Goal: Entertainment & Leisure: Browse casually

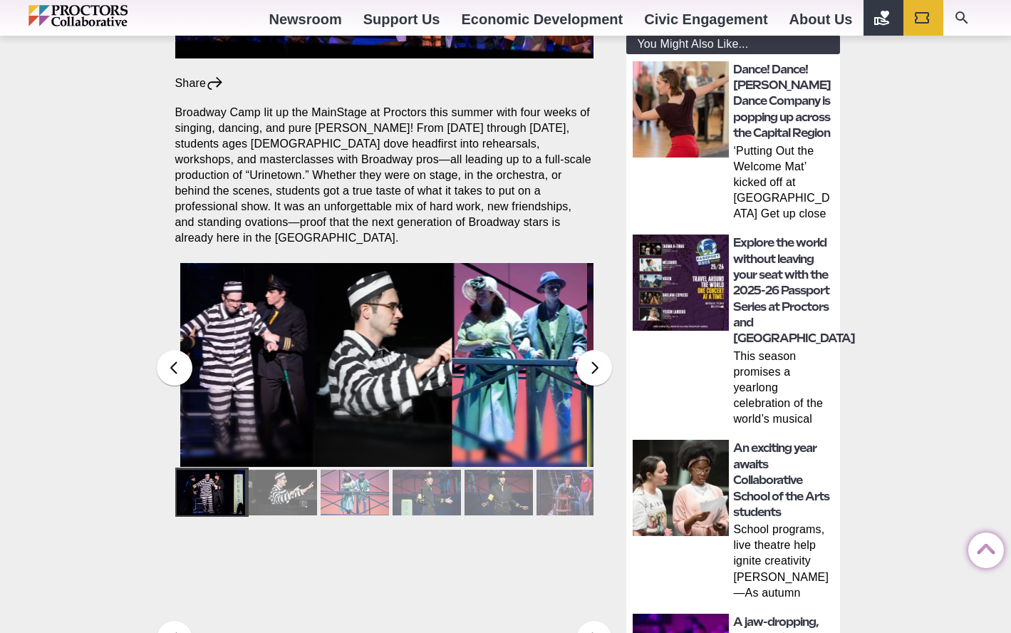
scroll to position [513, 0]
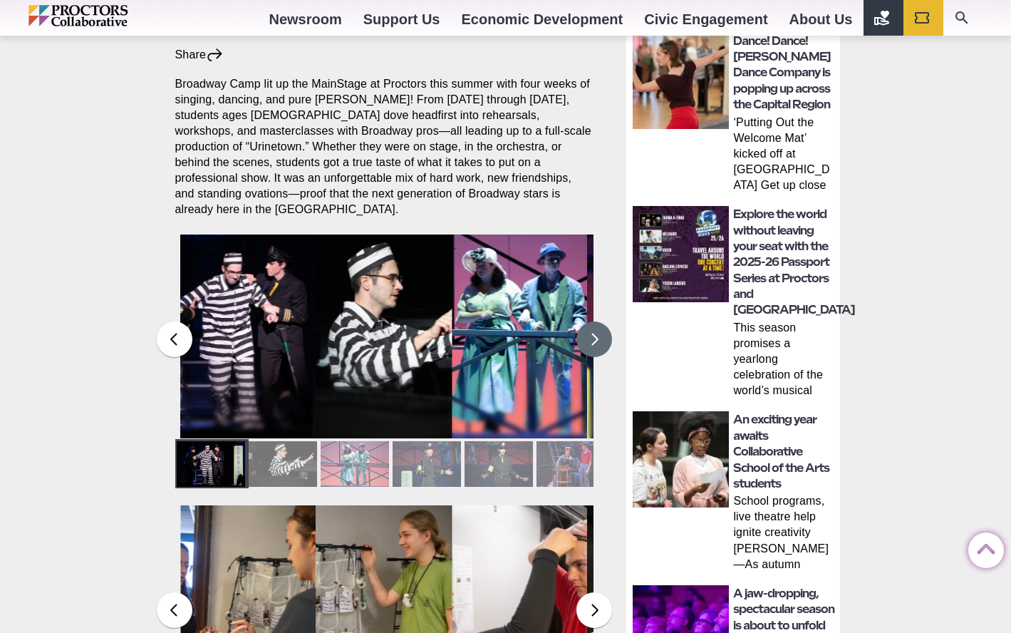
click at [587, 321] on button at bounding box center [595, 339] width 36 height 36
click at [589, 323] on button at bounding box center [595, 339] width 36 height 36
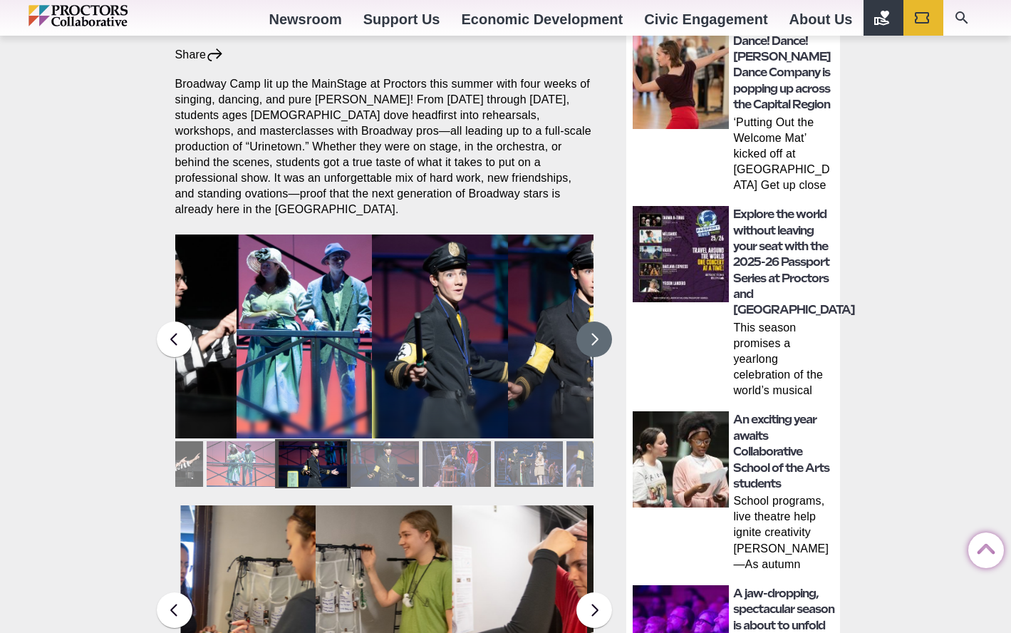
click at [589, 324] on button at bounding box center [595, 339] width 36 height 36
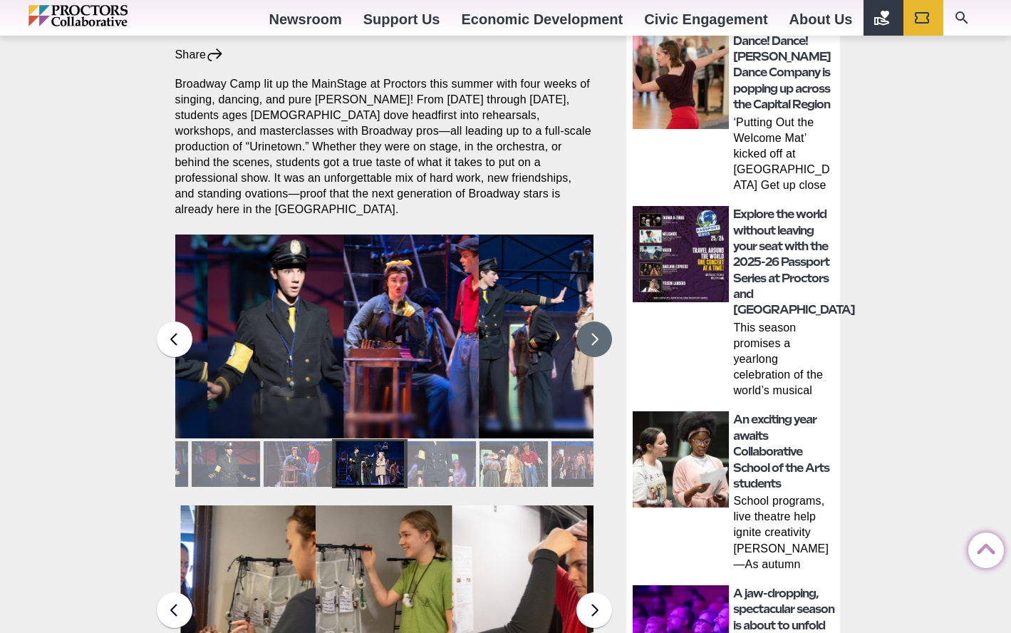
click at [593, 330] on button at bounding box center [595, 339] width 36 height 36
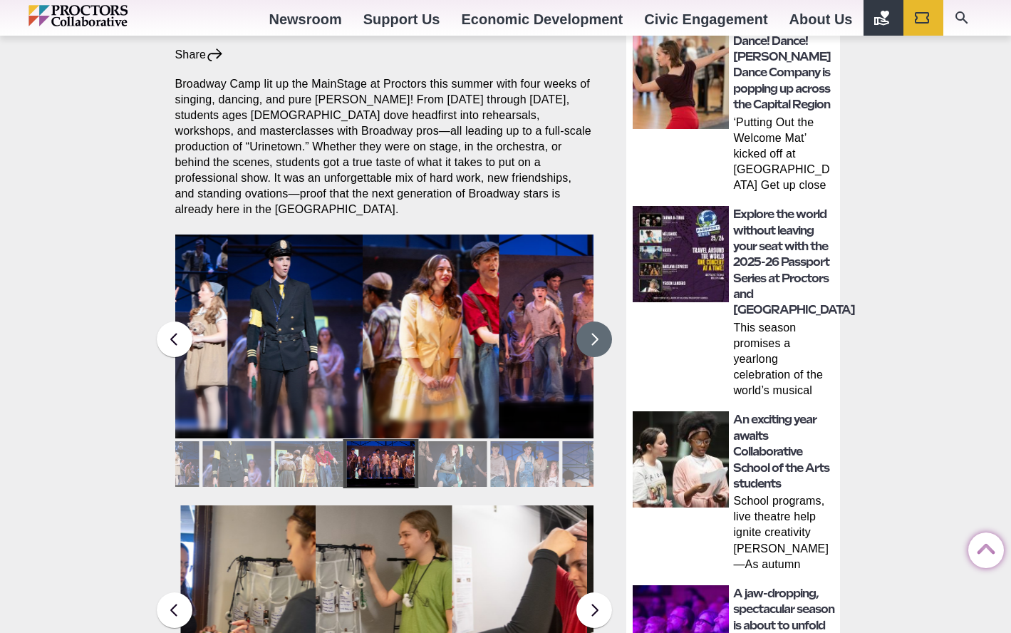
click at [593, 330] on button at bounding box center [595, 339] width 36 height 36
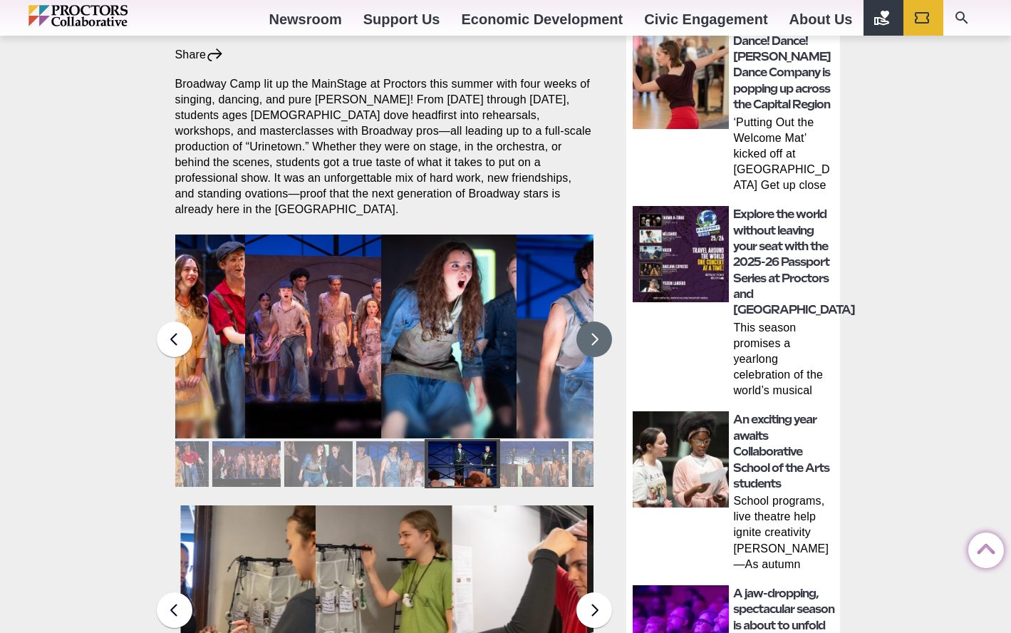
click at [593, 330] on button at bounding box center [595, 339] width 36 height 36
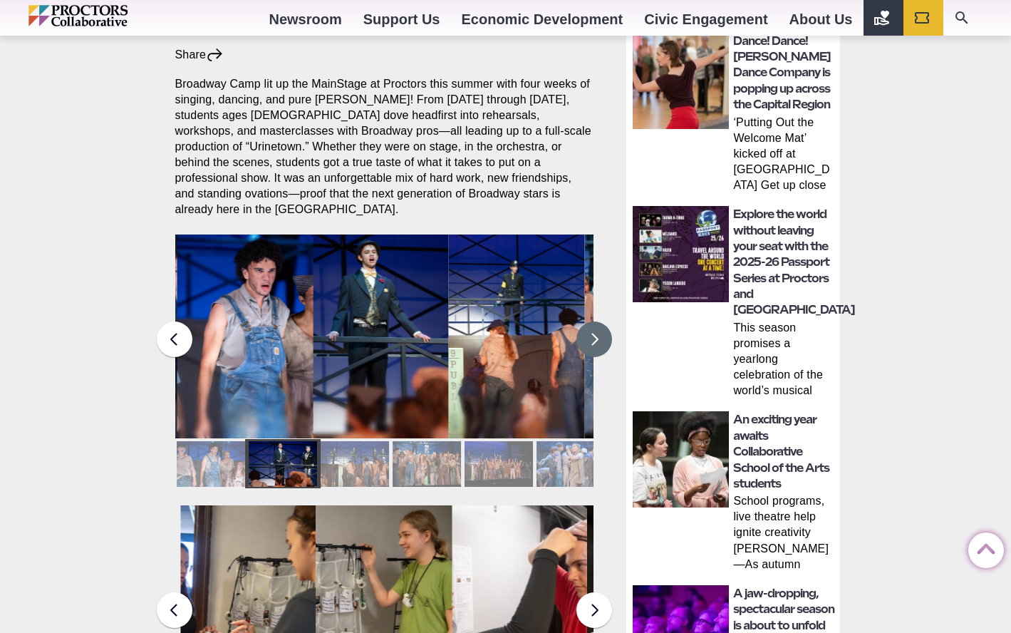
click at [593, 330] on button at bounding box center [595, 339] width 36 height 36
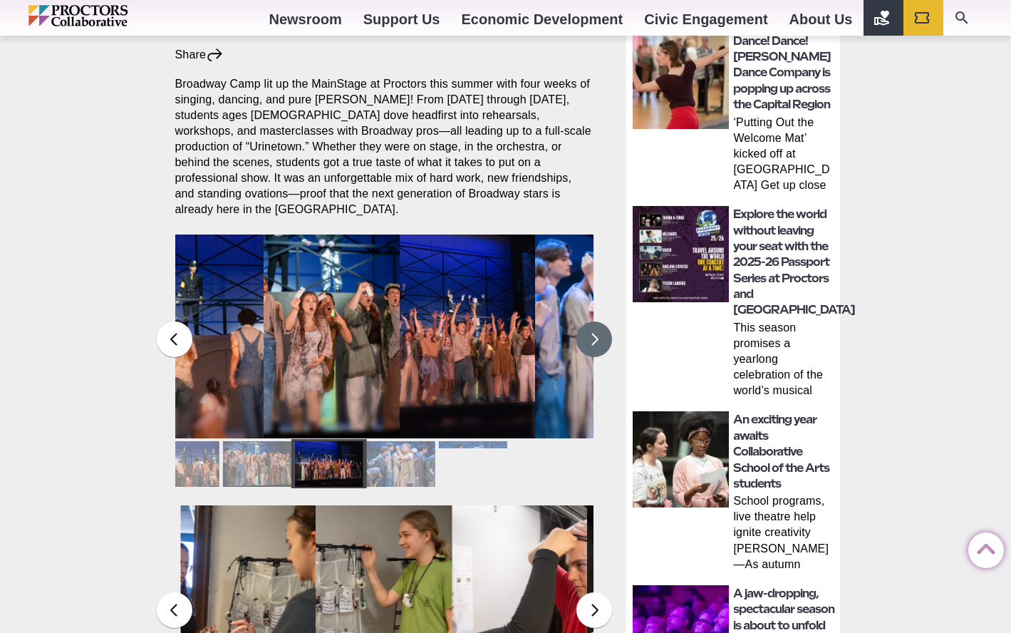
click at [594, 330] on button at bounding box center [595, 339] width 36 height 36
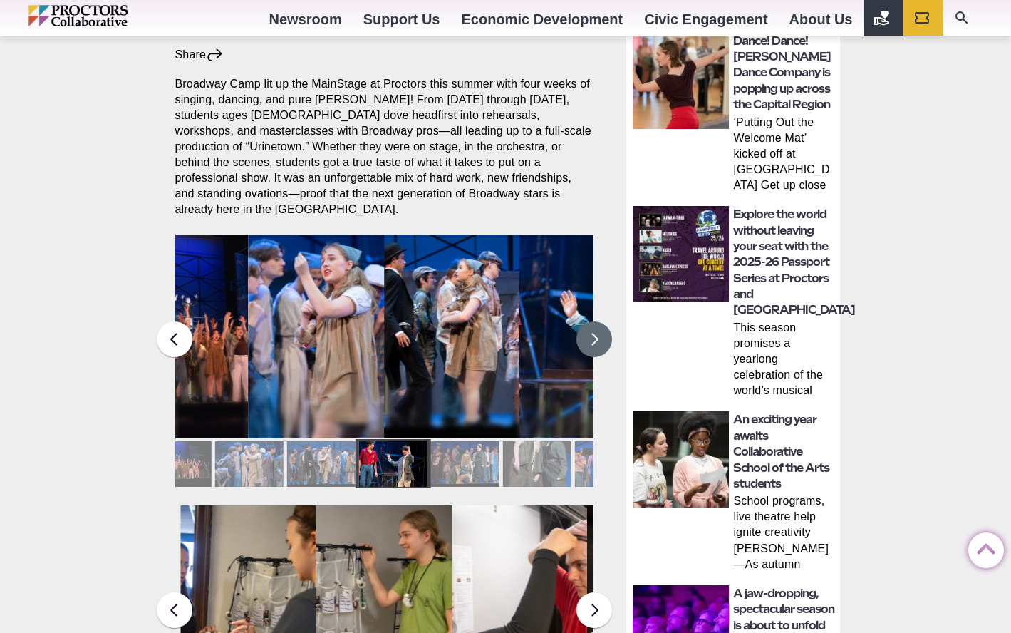
click at [594, 330] on button at bounding box center [595, 339] width 36 height 36
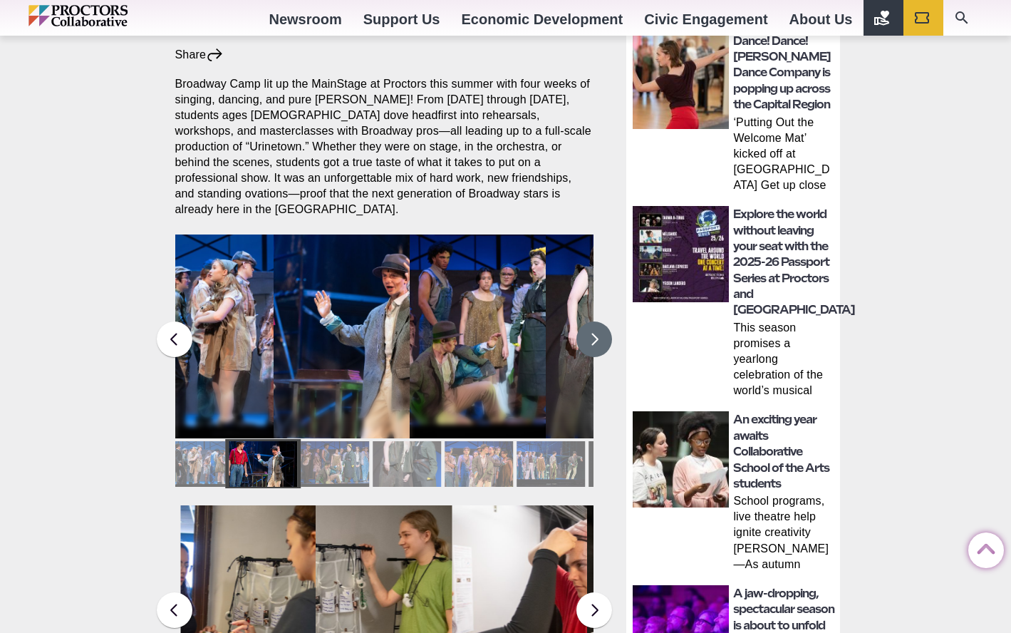
click at [594, 330] on button at bounding box center [595, 339] width 36 height 36
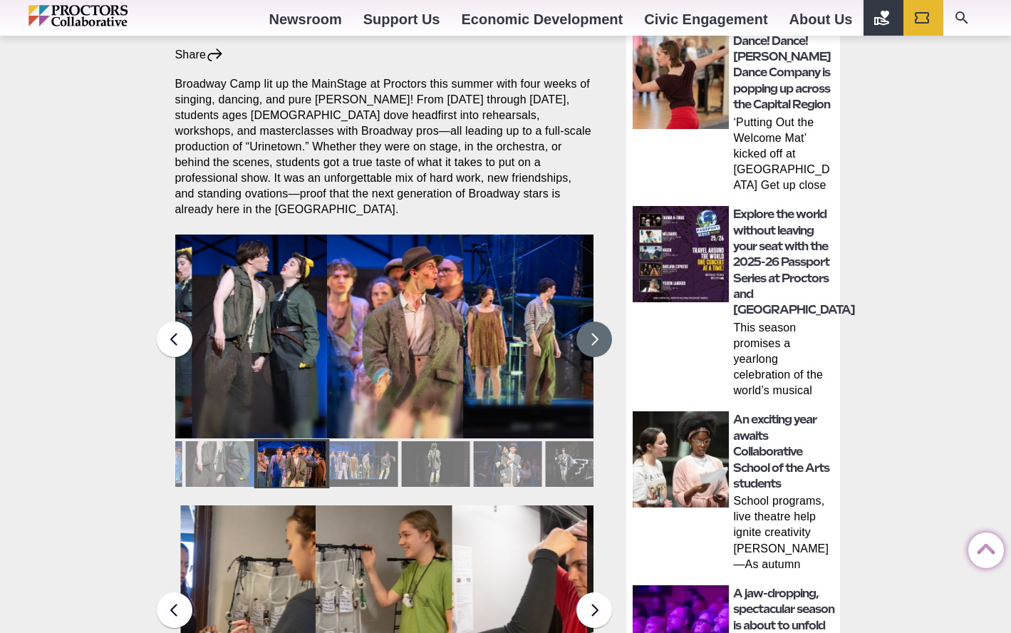
click at [594, 329] on button at bounding box center [595, 339] width 36 height 36
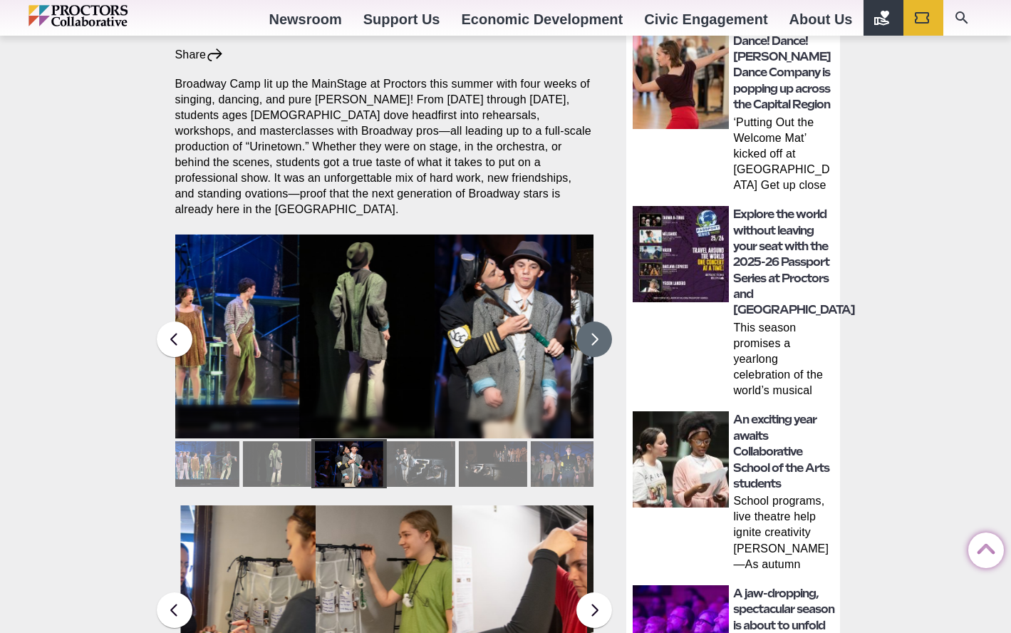
click at [594, 329] on button at bounding box center [595, 339] width 36 height 36
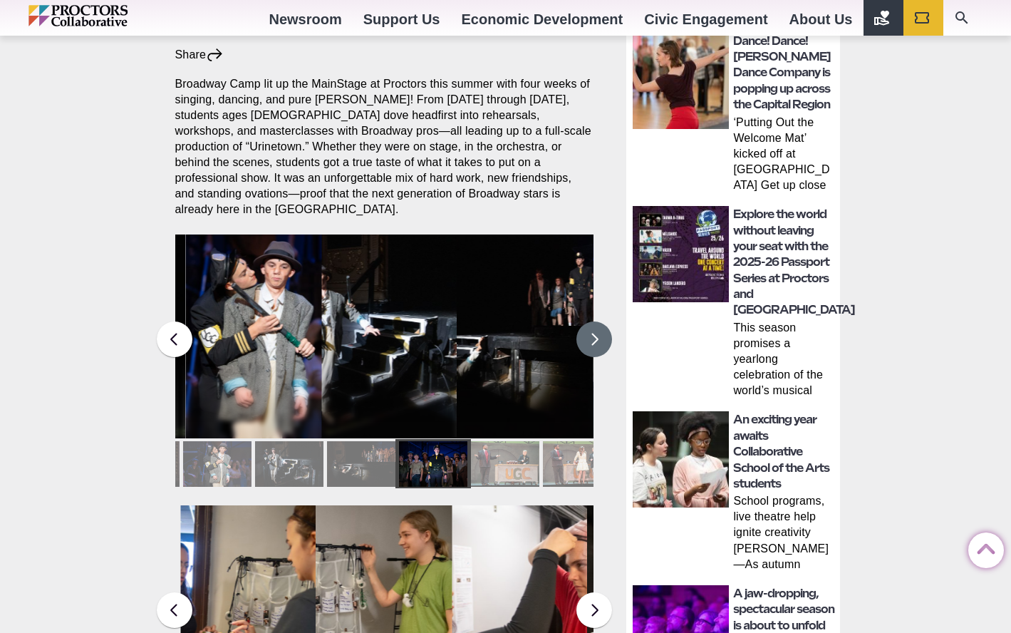
click at [594, 329] on button at bounding box center [595, 339] width 36 height 36
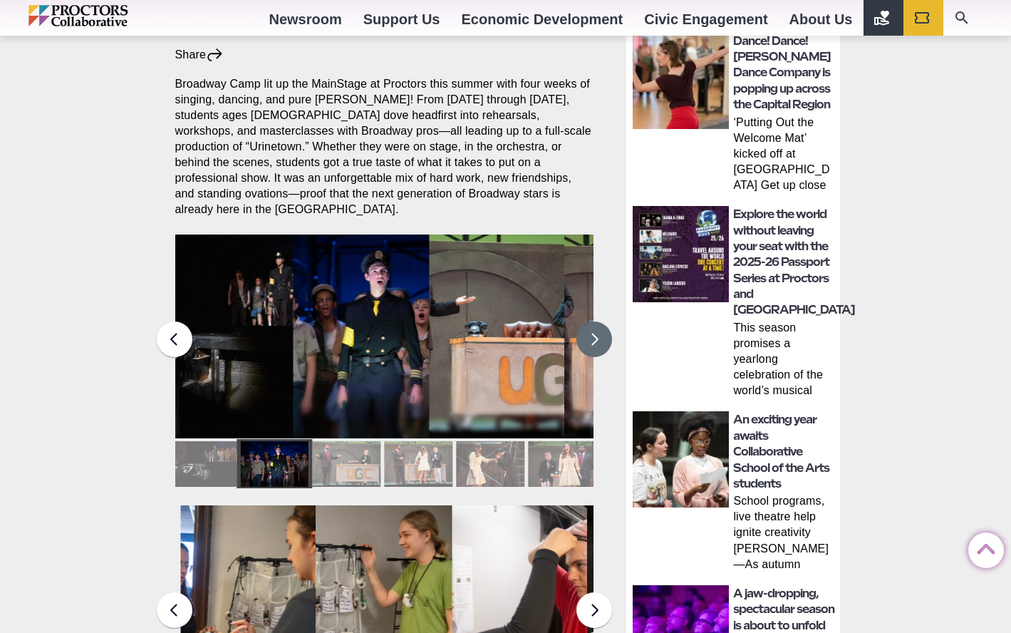
click at [594, 329] on button at bounding box center [595, 339] width 36 height 36
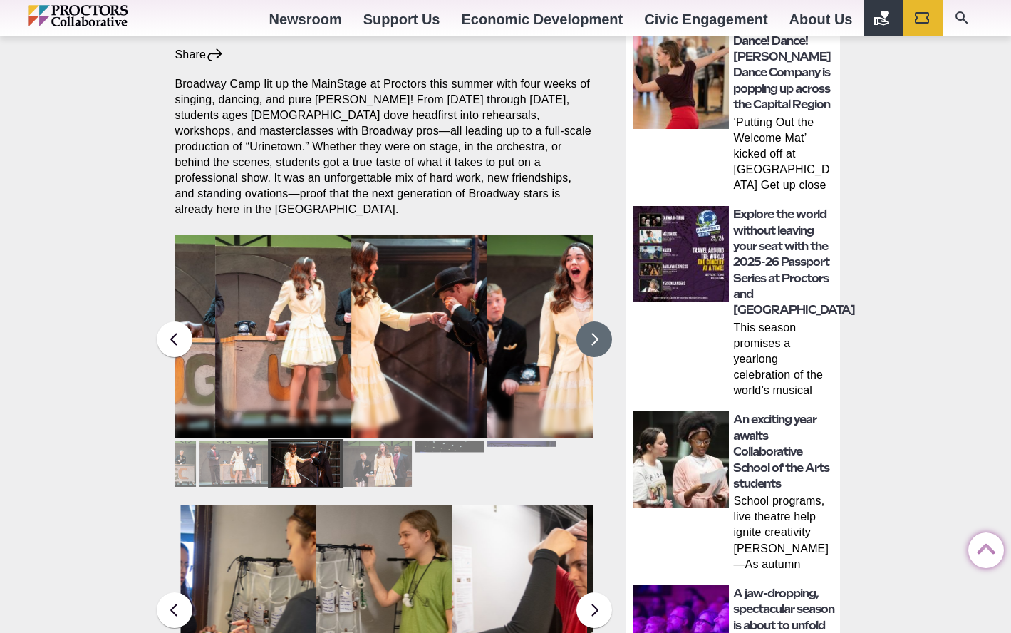
click at [594, 329] on button at bounding box center [595, 339] width 36 height 36
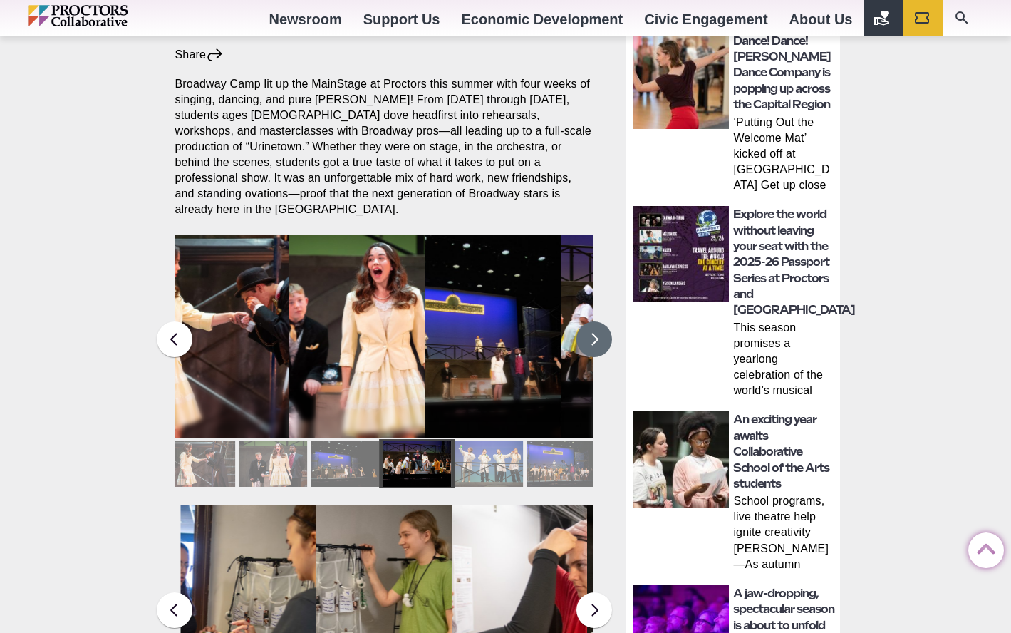
click at [594, 329] on button at bounding box center [595, 339] width 36 height 36
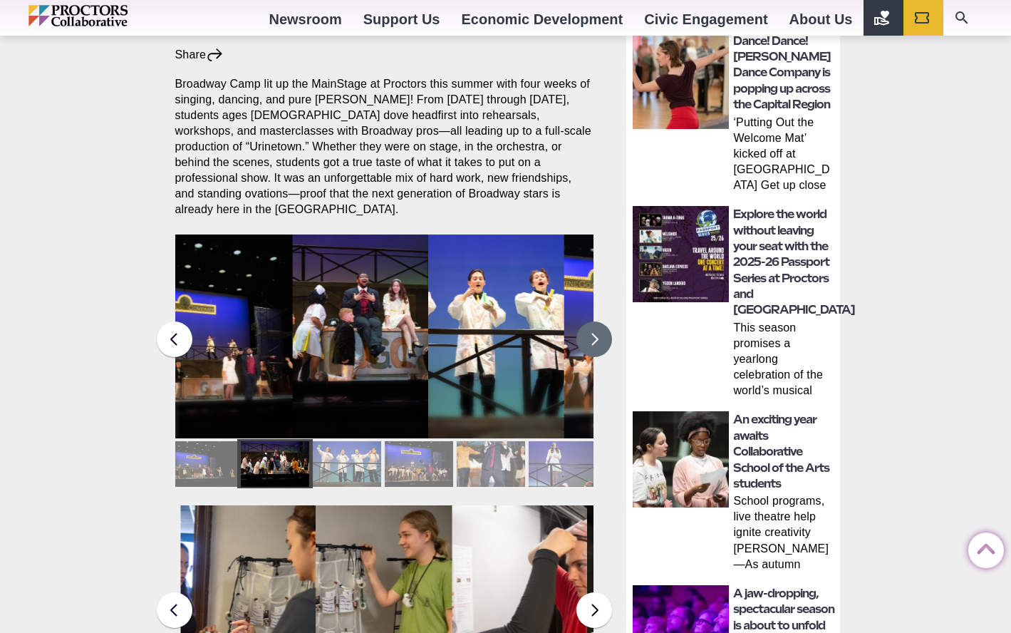
click at [594, 329] on button at bounding box center [595, 339] width 36 height 36
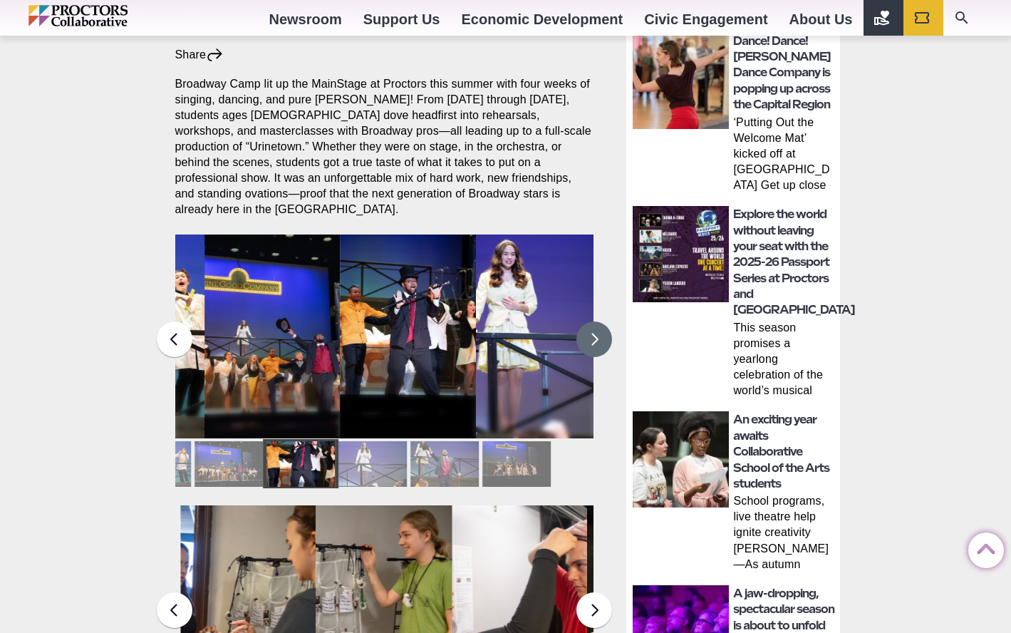
click at [594, 329] on button at bounding box center [595, 339] width 36 height 36
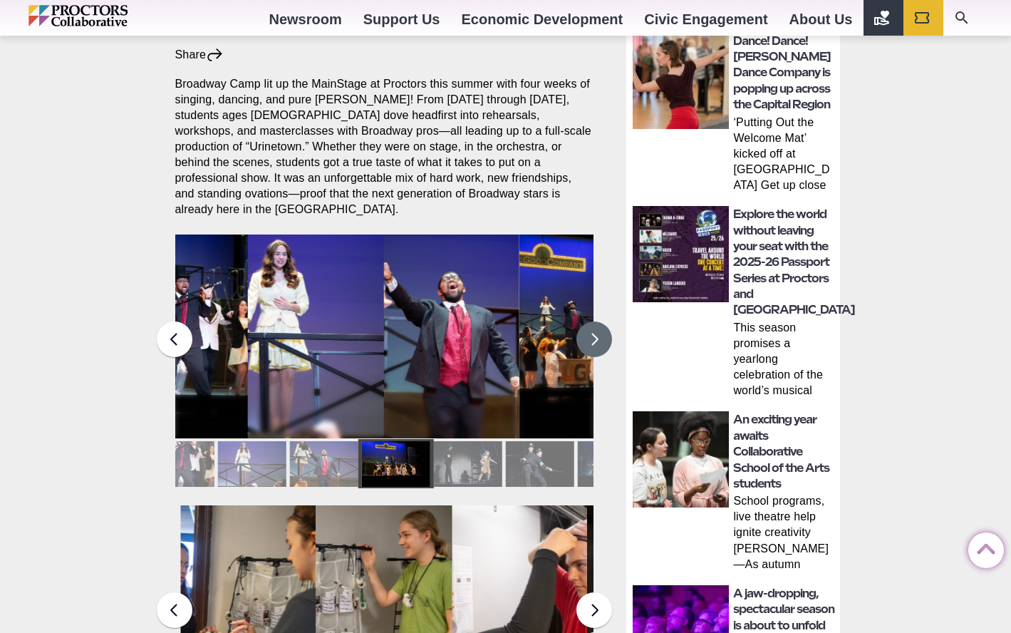
click at [594, 329] on button at bounding box center [595, 339] width 36 height 36
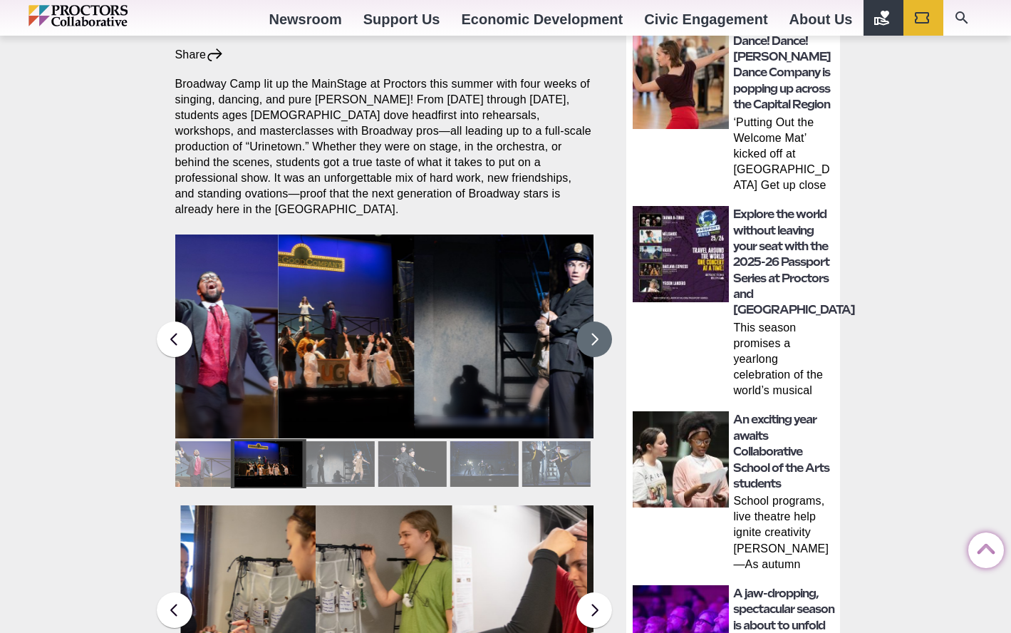
click at [594, 329] on button at bounding box center [595, 339] width 36 height 36
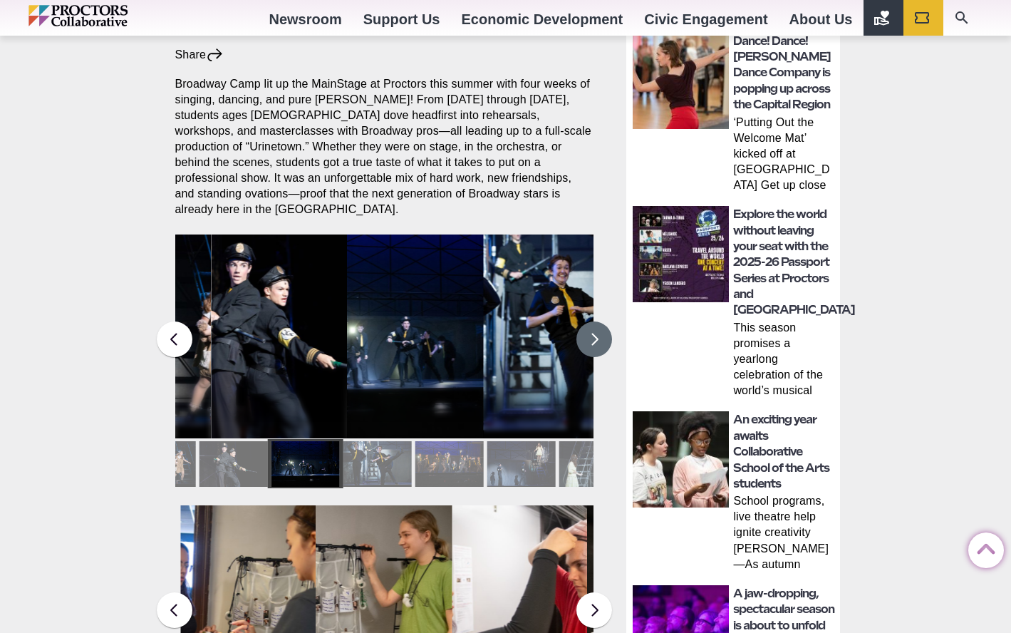
click at [594, 329] on button at bounding box center [595, 339] width 36 height 36
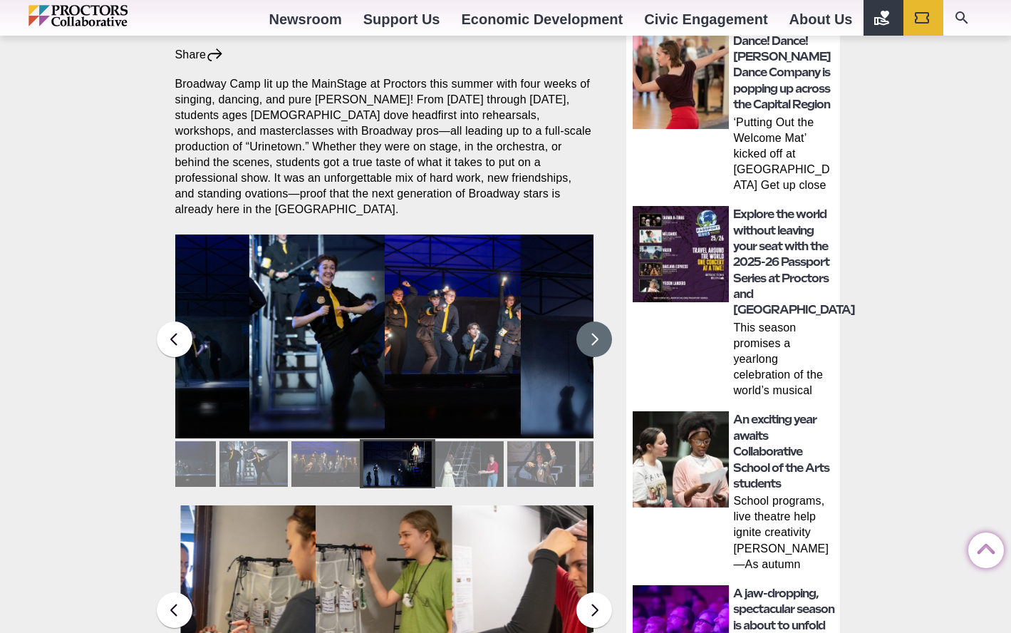
click at [594, 329] on button at bounding box center [595, 339] width 36 height 36
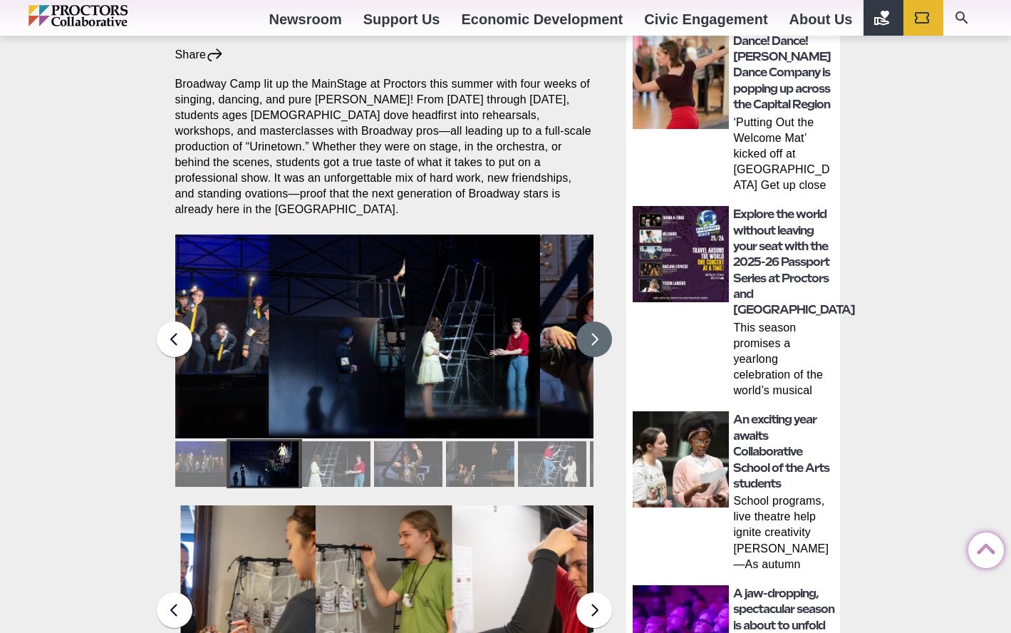
click at [594, 329] on button at bounding box center [595, 339] width 36 height 36
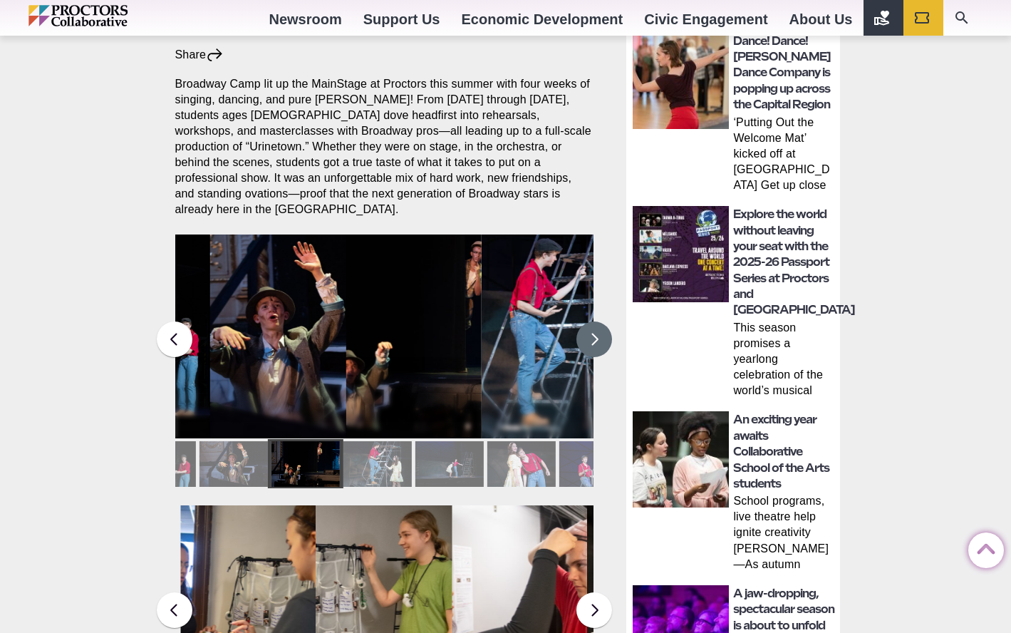
click at [594, 329] on button at bounding box center [595, 339] width 36 height 36
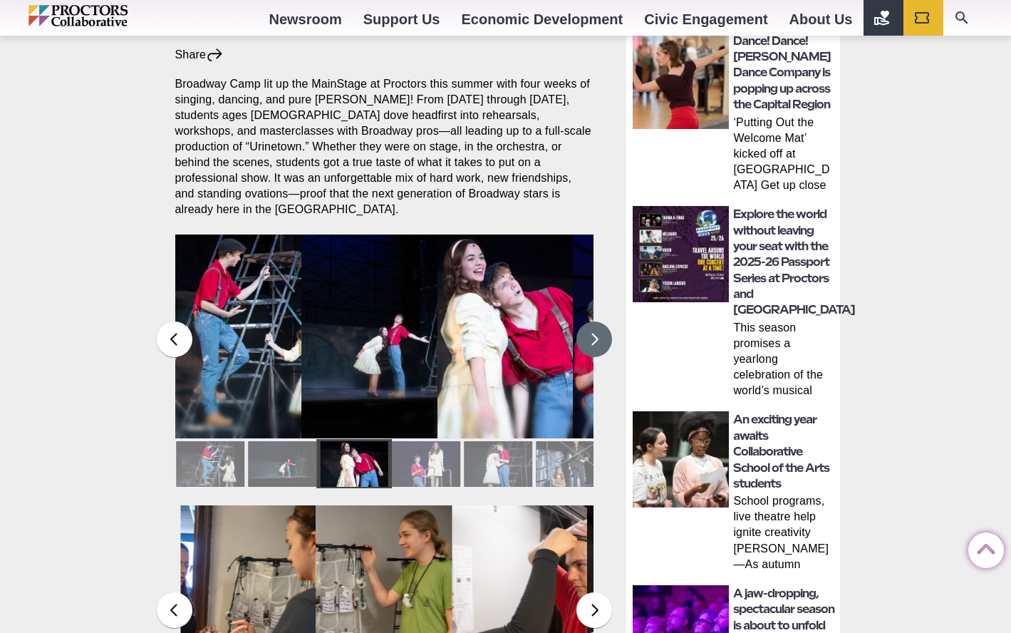
click at [594, 329] on button at bounding box center [595, 339] width 36 height 36
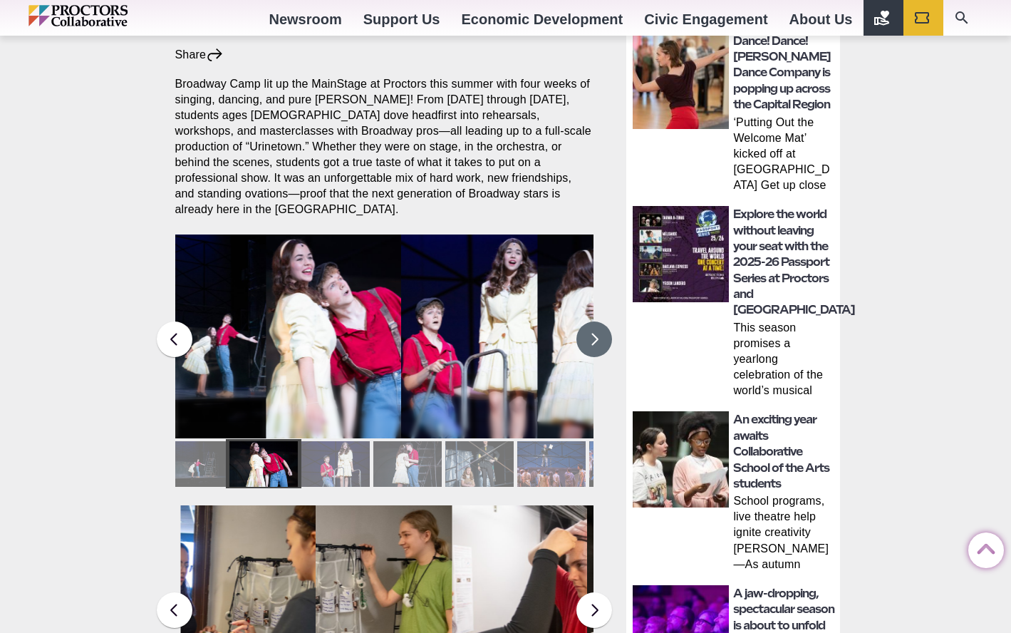
click at [594, 329] on button at bounding box center [595, 339] width 36 height 36
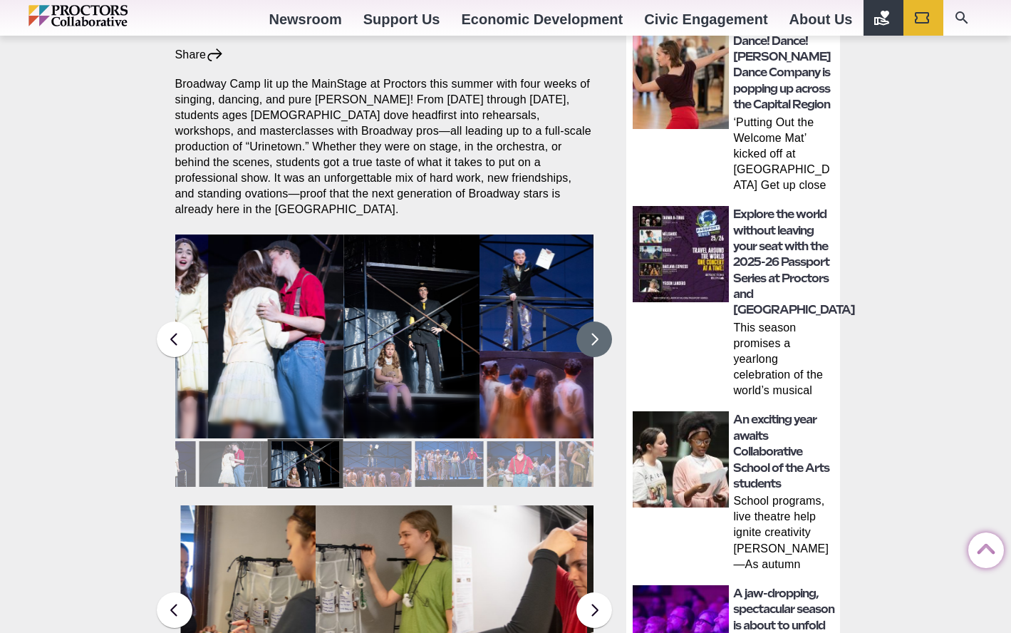
click at [594, 329] on button at bounding box center [595, 339] width 36 height 36
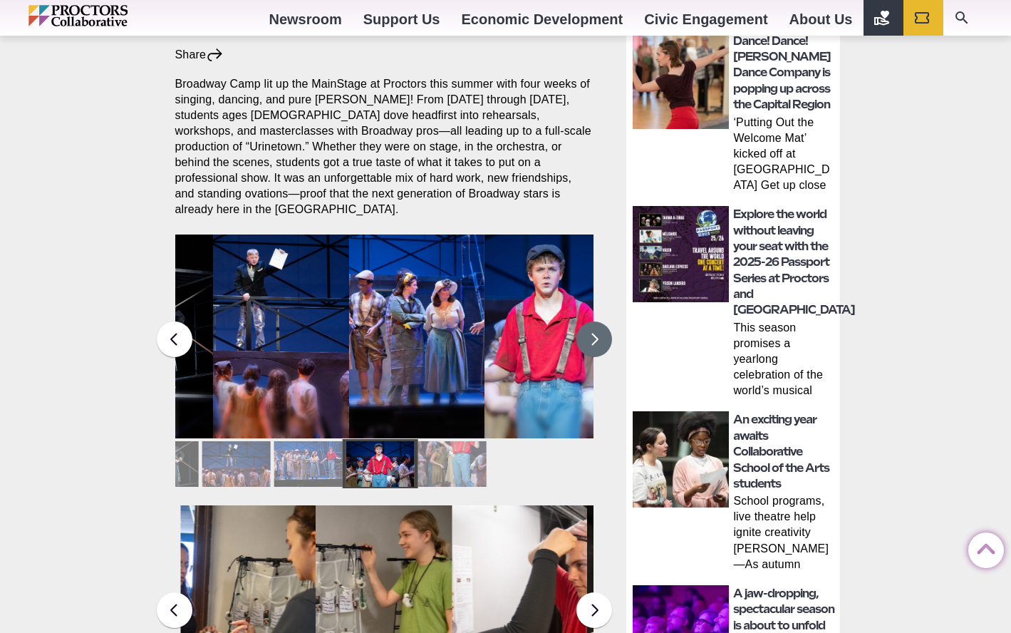
click at [594, 329] on button at bounding box center [595, 339] width 36 height 36
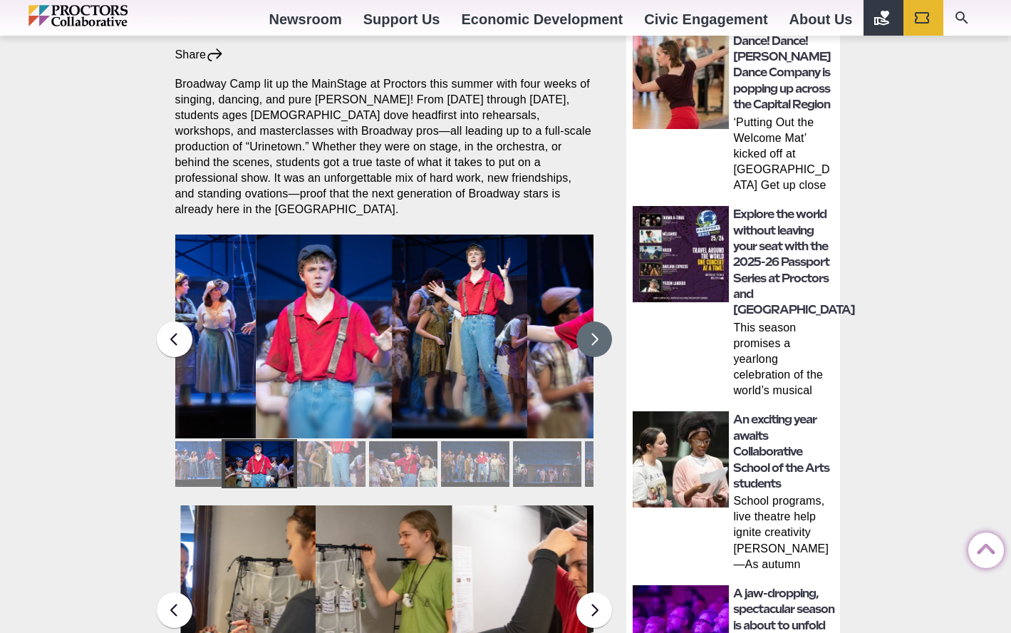
click at [594, 329] on button at bounding box center [595, 339] width 36 height 36
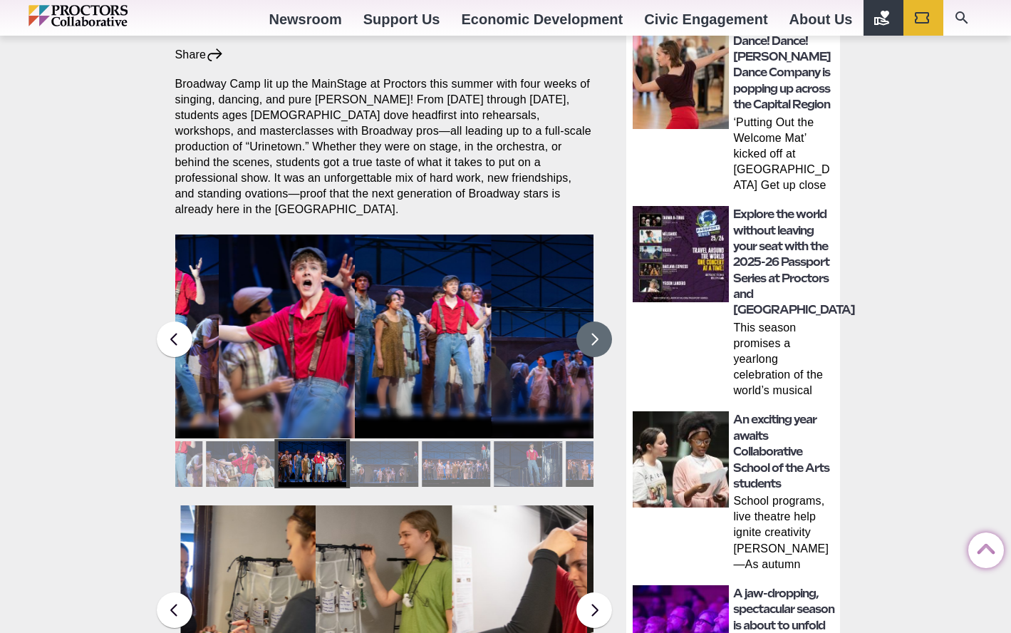
click at [594, 329] on button at bounding box center [595, 339] width 36 height 36
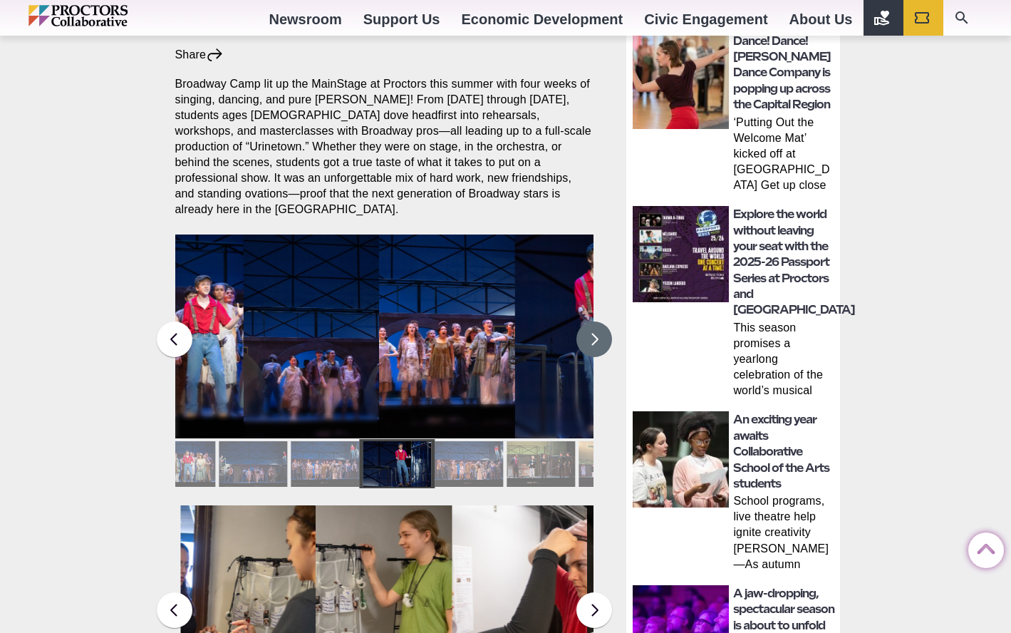
click at [594, 329] on button at bounding box center [595, 339] width 36 height 36
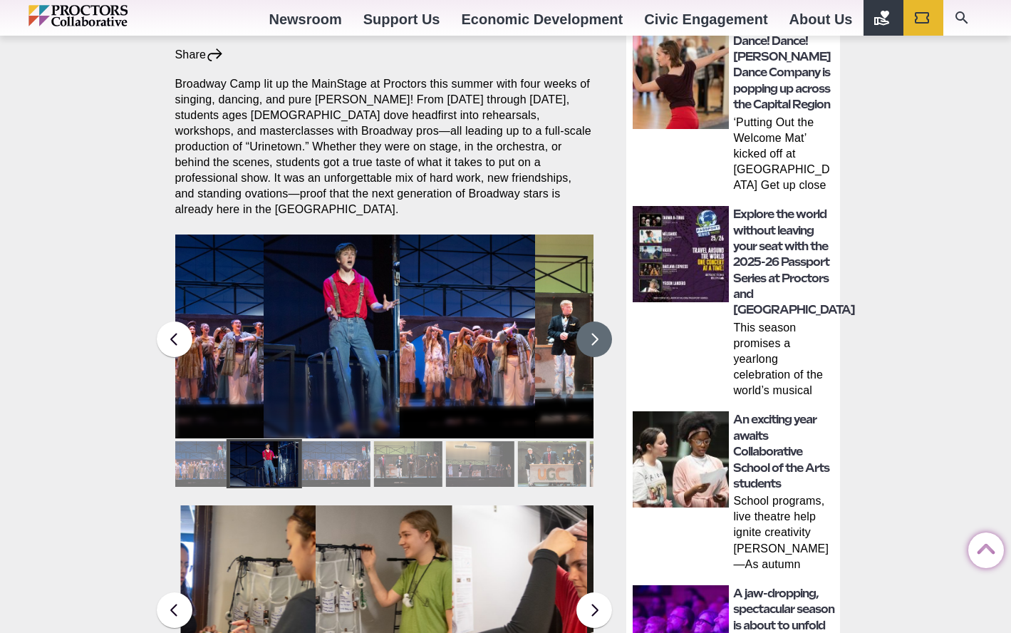
click at [594, 329] on button at bounding box center [595, 339] width 36 height 36
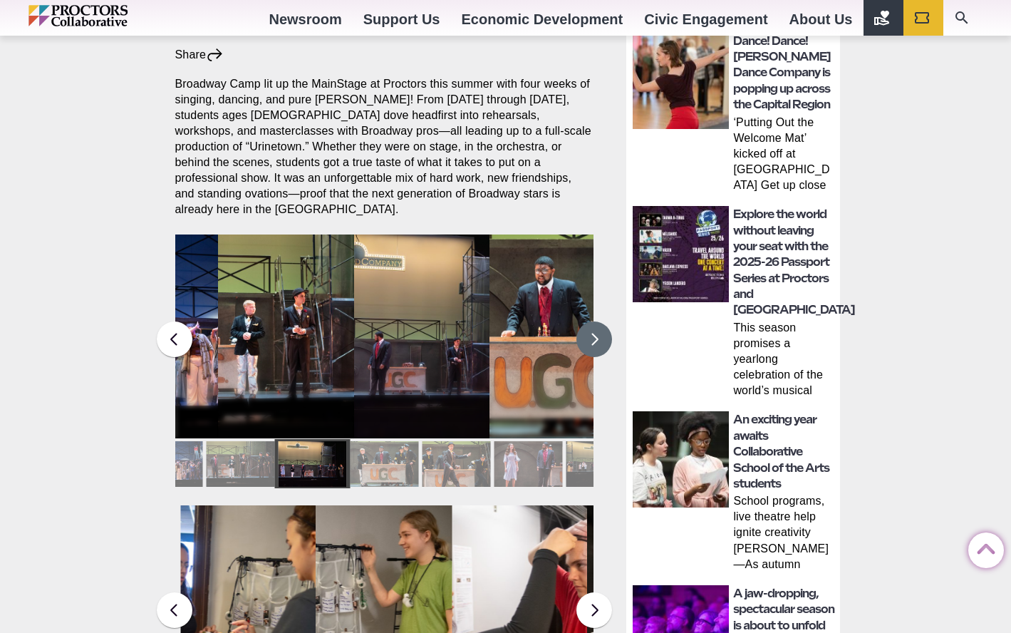
click at [594, 329] on button at bounding box center [595, 339] width 36 height 36
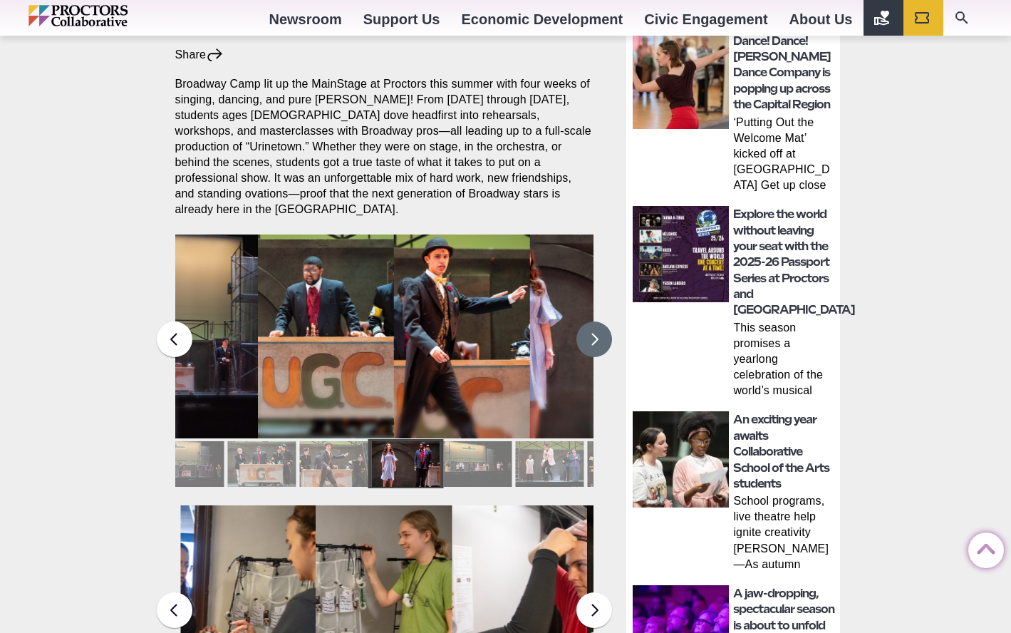
click at [594, 329] on button at bounding box center [595, 339] width 36 height 36
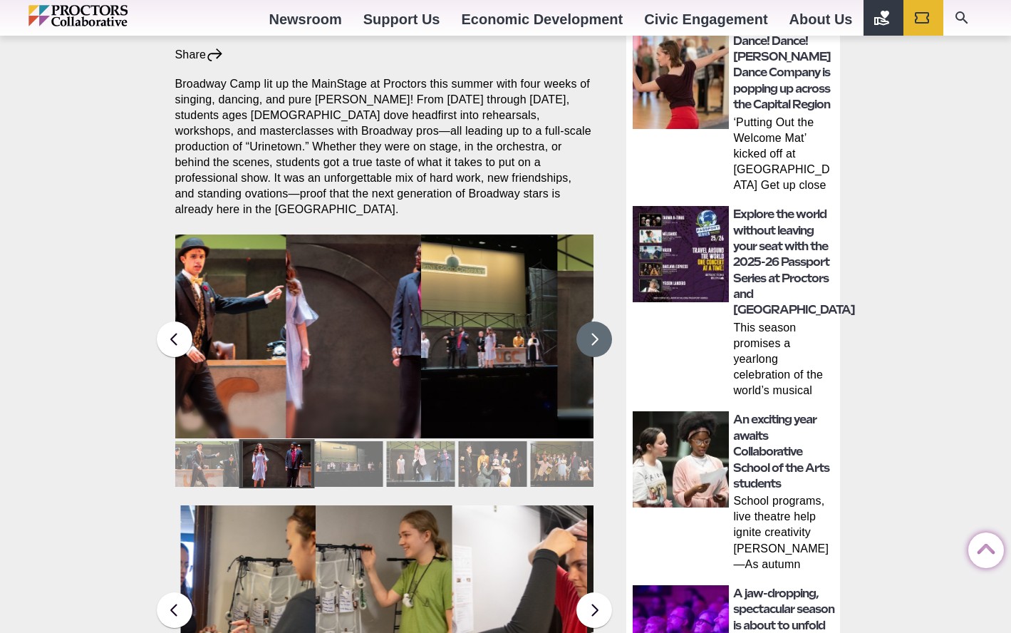
click at [594, 329] on button at bounding box center [595, 339] width 36 height 36
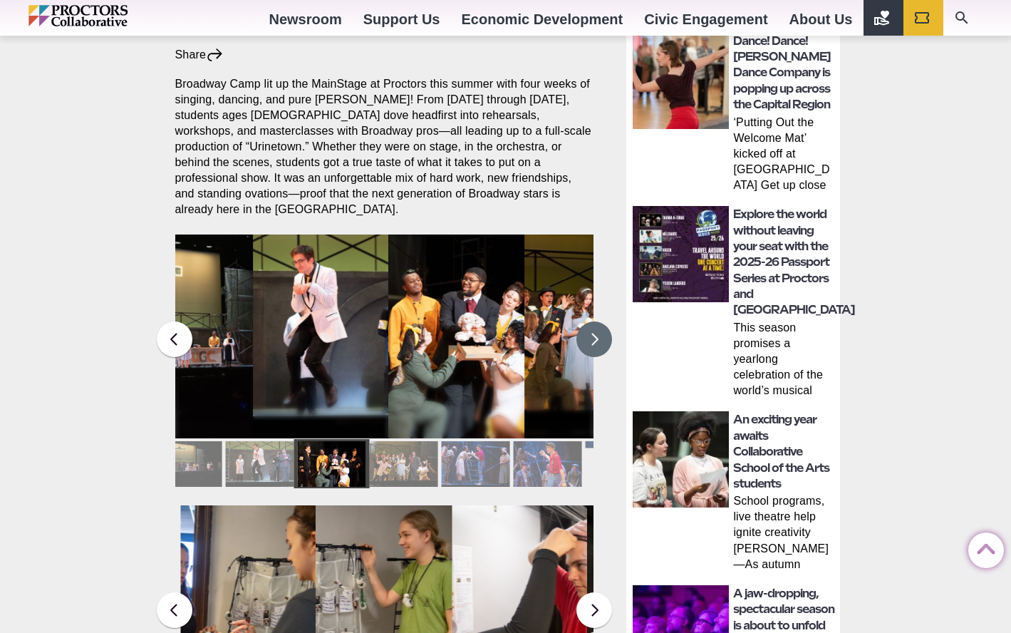
click at [594, 329] on button at bounding box center [595, 339] width 36 height 36
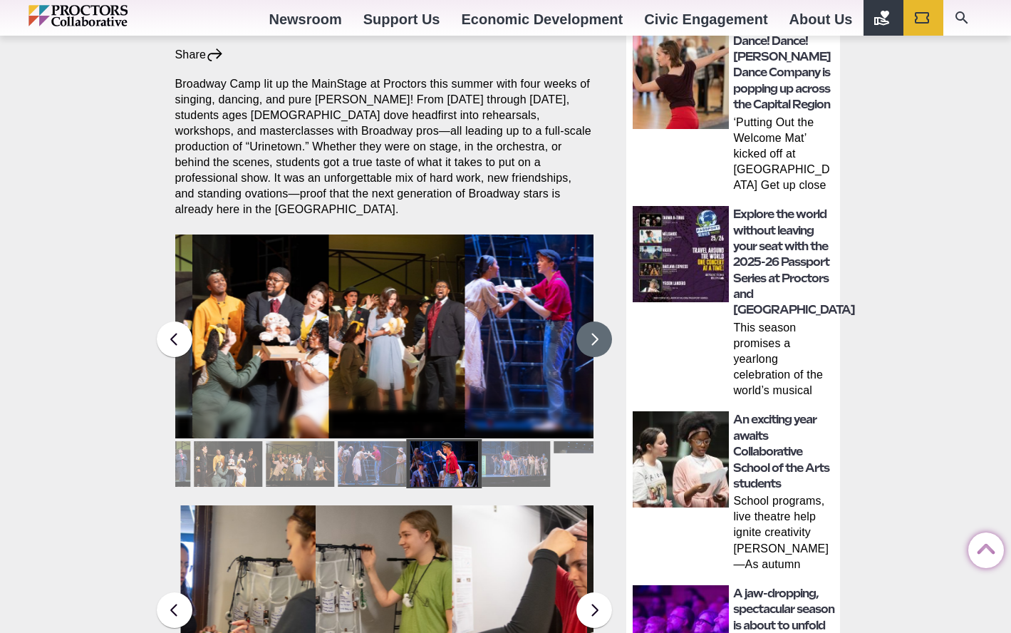
click at [594, 329] on button at bounding box center [595, 339] width 36 height 36
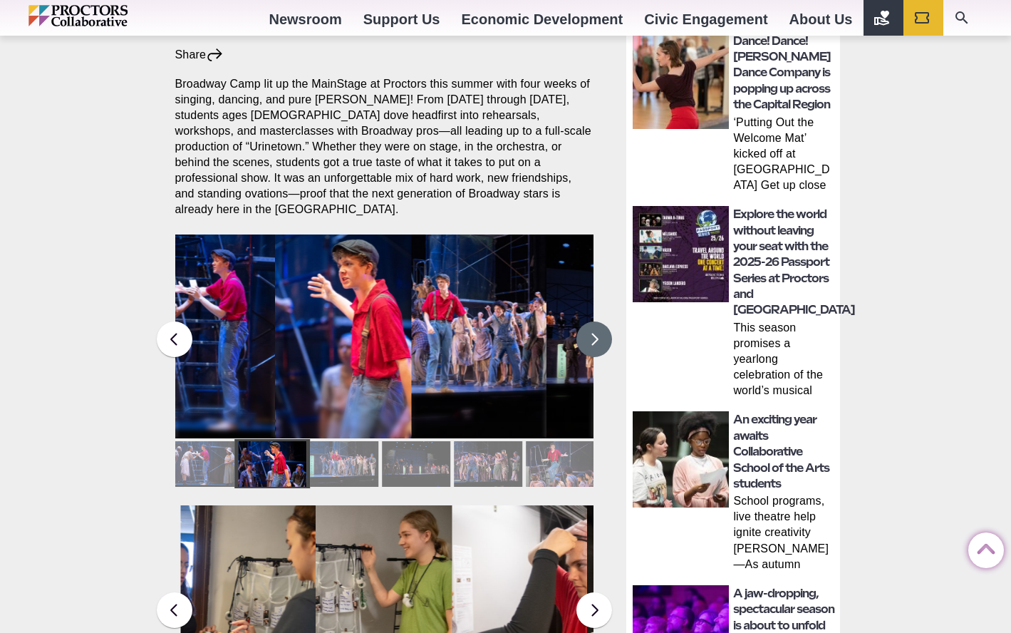
click at [594, 329] on button at bounding box center [595, 339] width 36 height 36
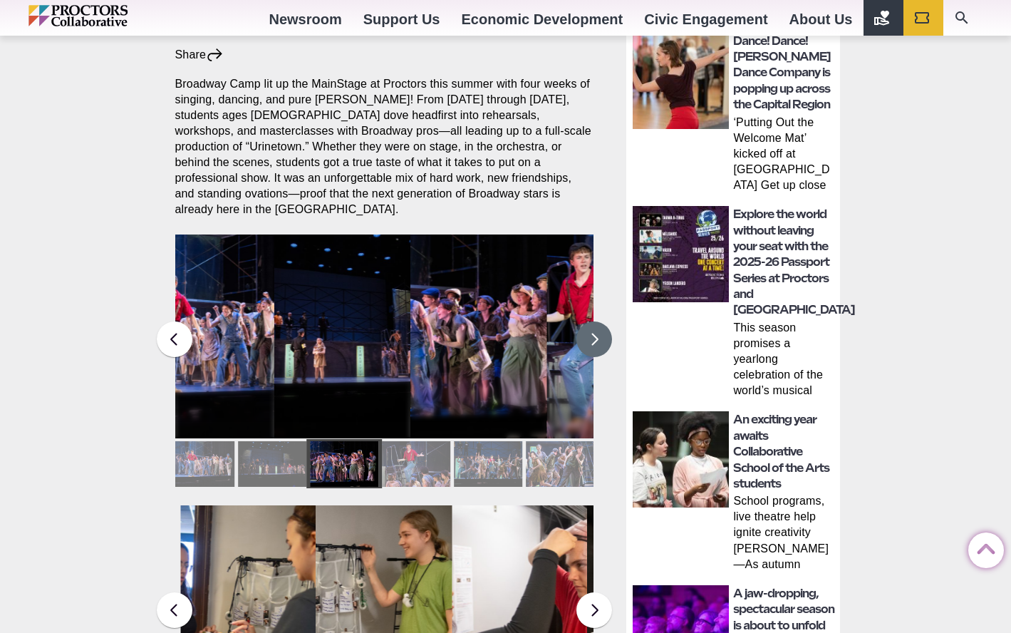
click at [594, 329] on button at bounding box center [595, 339] width 36 height 36
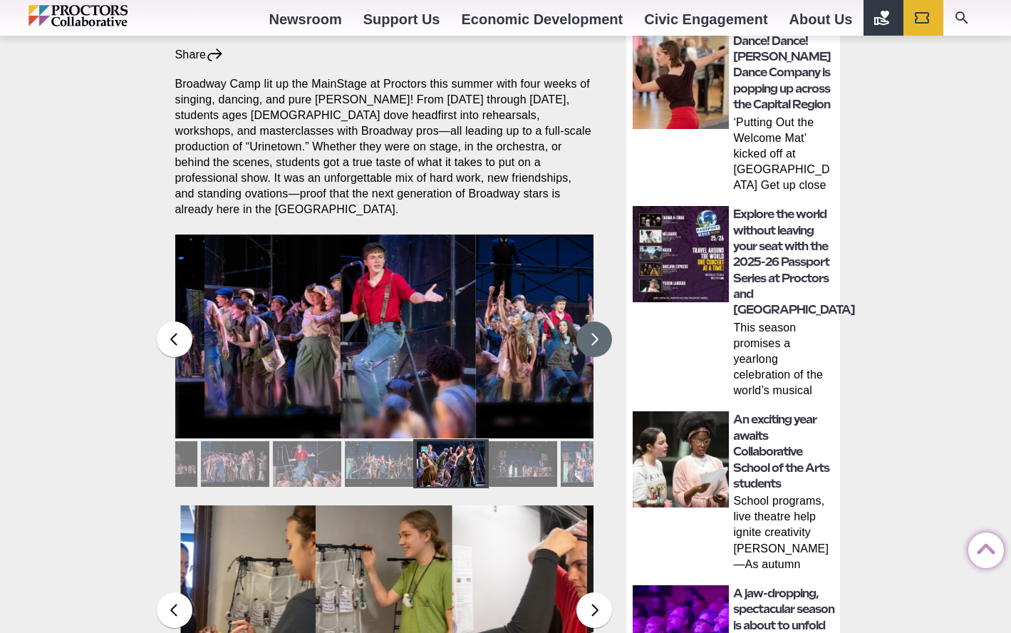
click at [594, 329] on button at bounding box center [595, 339] width 36 height 36
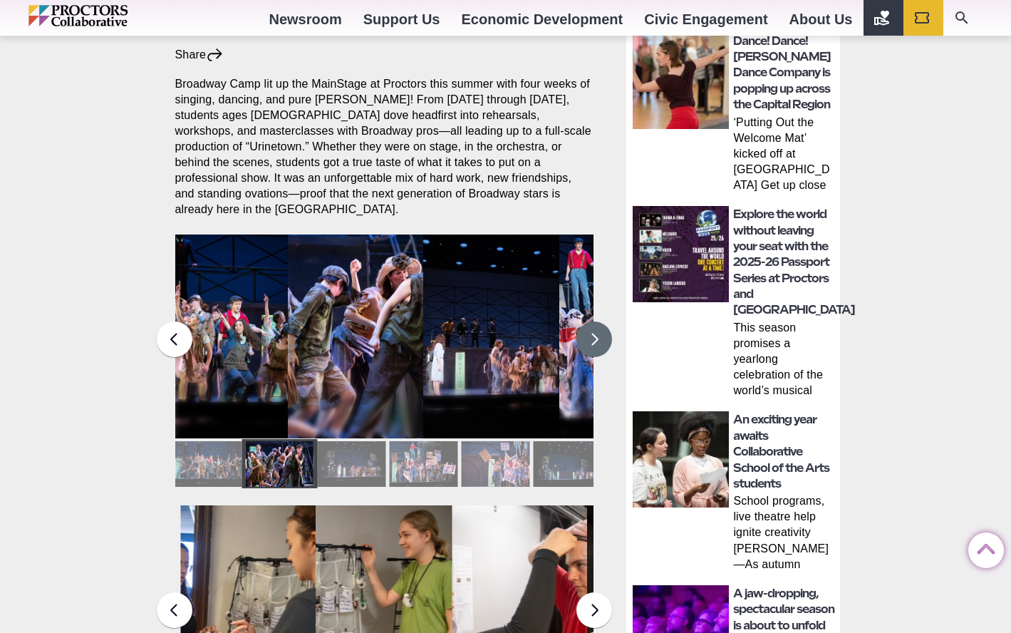
click at [594, 329] on button at bounding box center [595, 339] width 36 height 36
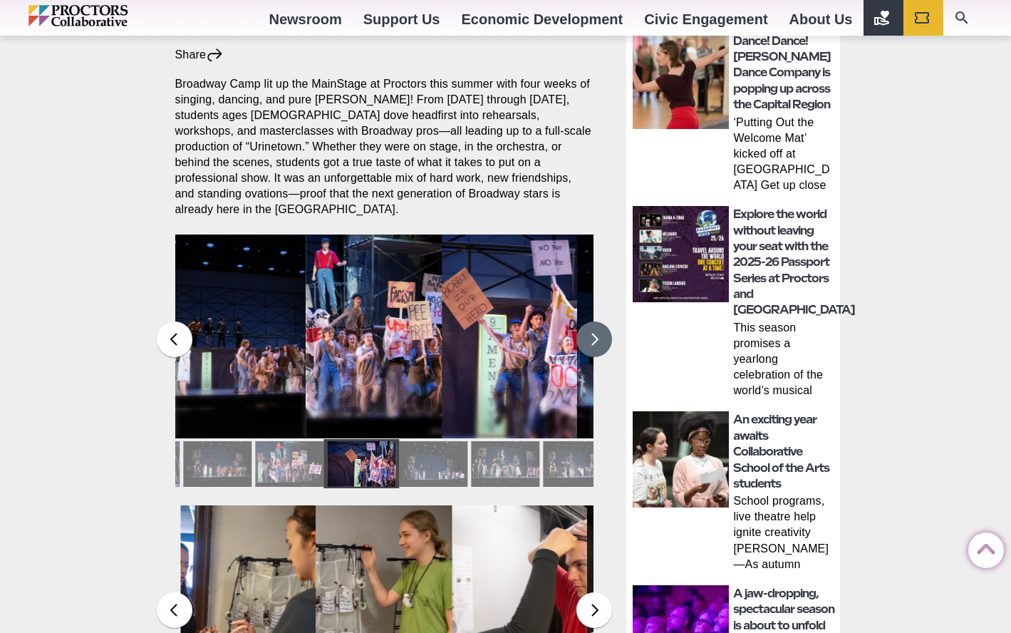
click at [594, 329] on button at bounding box center [595, 339] width 36 height 36
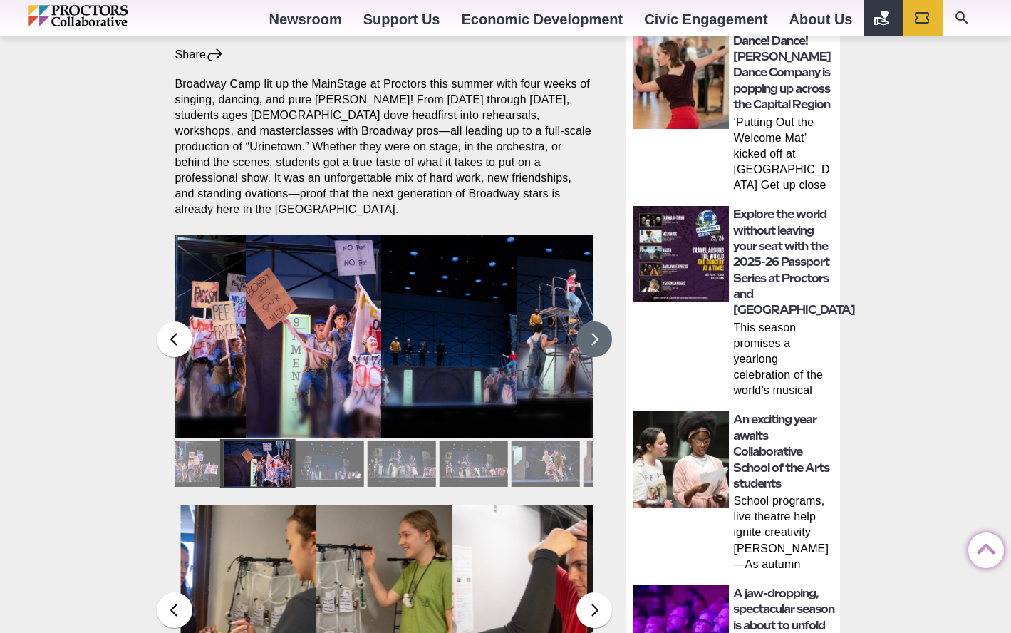
click at [594, 329] on button at bounding box center [595, 339] width 36 height 36
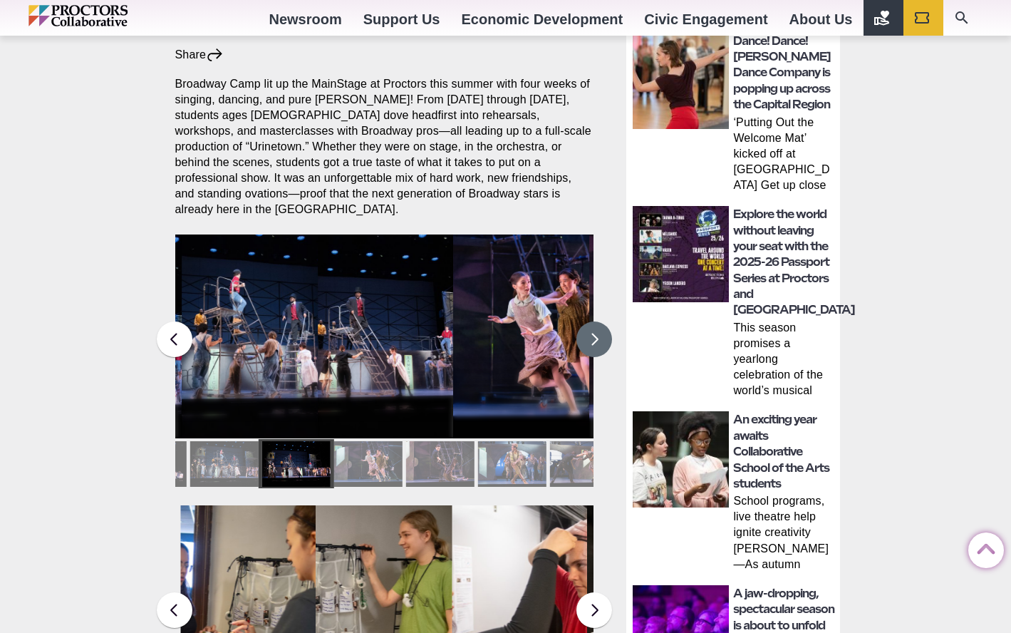
click at [594, 329] on button at bounding box center [595, 339] width 36 height 36
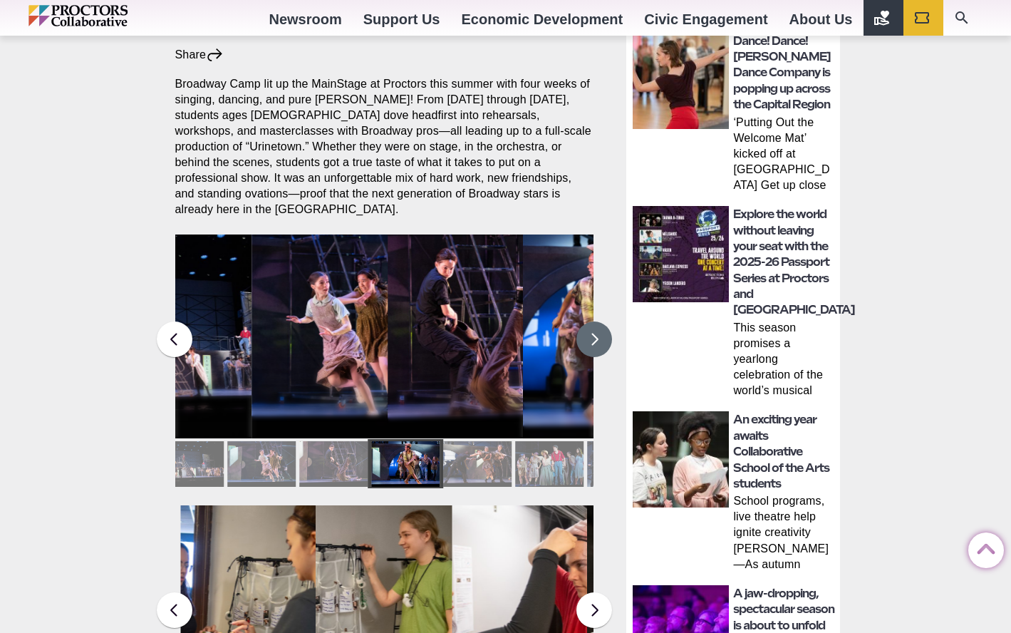
click at [594, 329] on button at bounding box center [595, 339] width 36 height 36
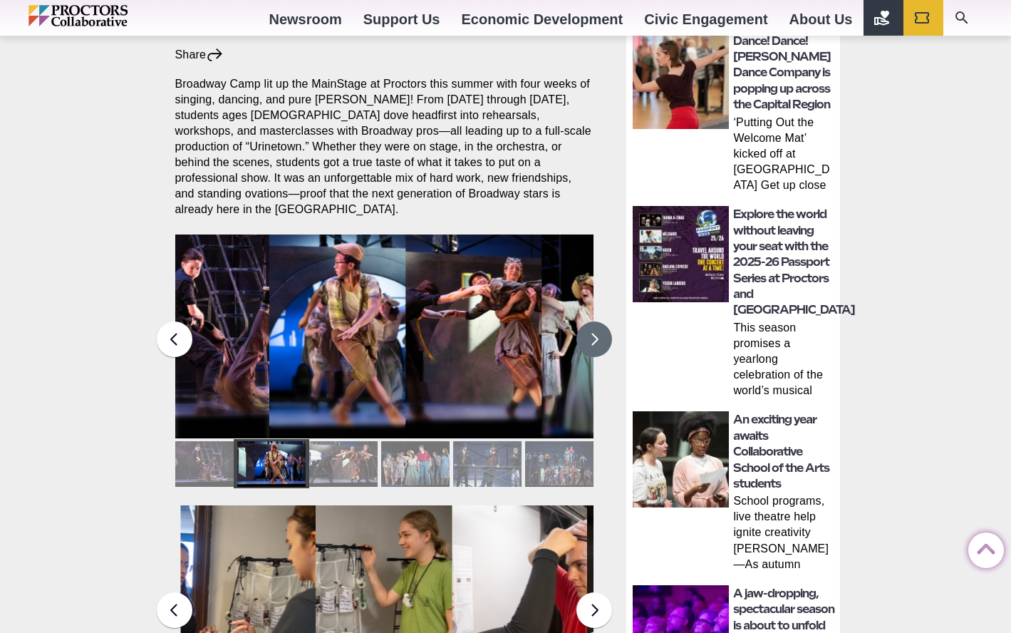
click at [594, 329] on button at bounding box center [595, 339] width 36 height 36
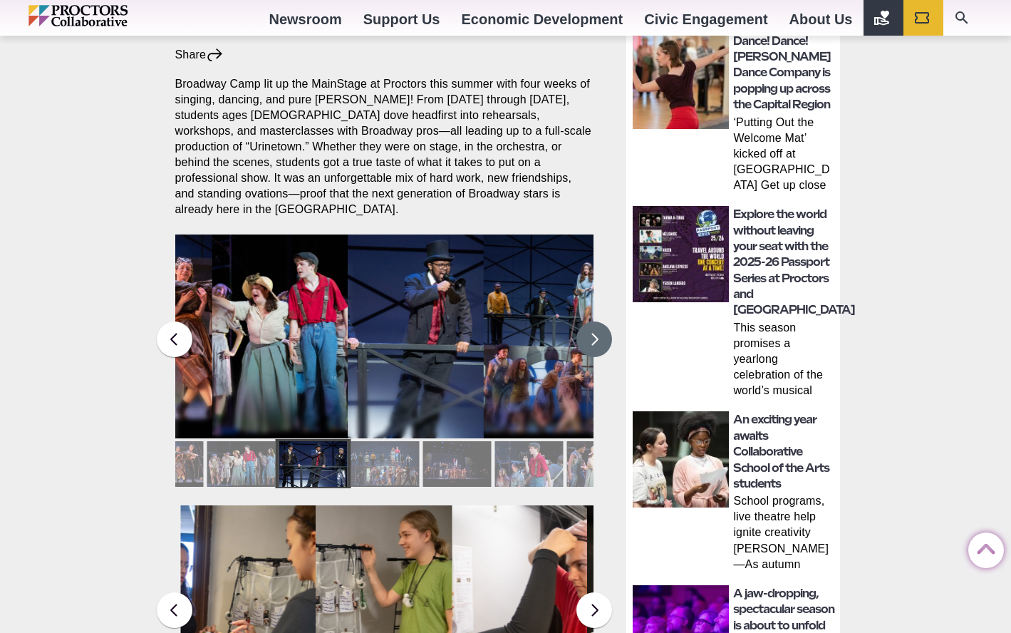
click at [594, 329] on button at bounding box center [595, 339] width 36 height 36
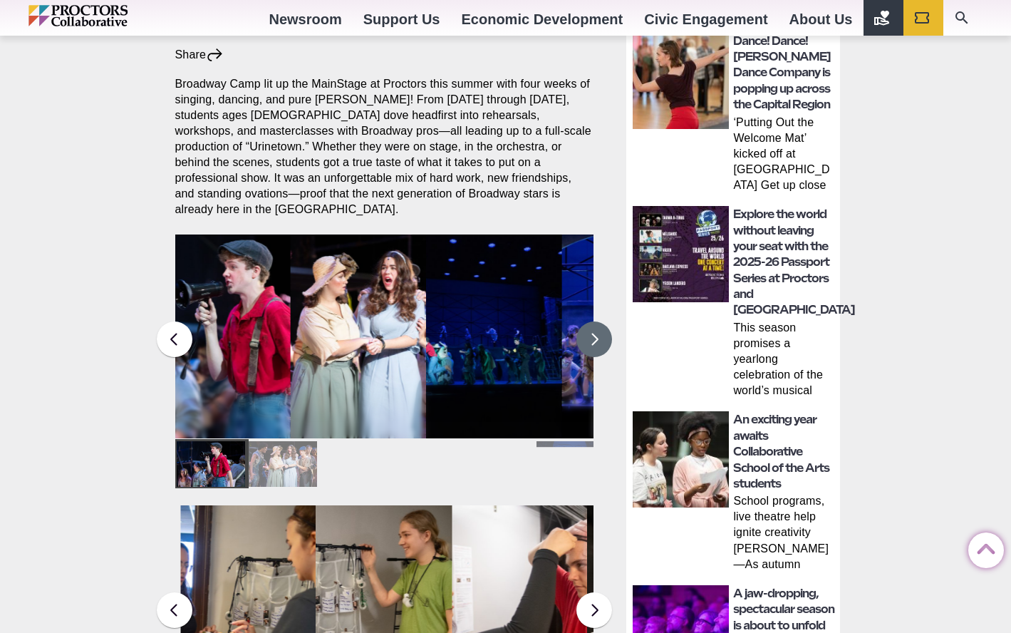
click at [386, 352] on figcaption "Students in the Collaborative School of the Arts Broadway Camp perform during a…" at bounding box center [358, 365] width 136 height 146
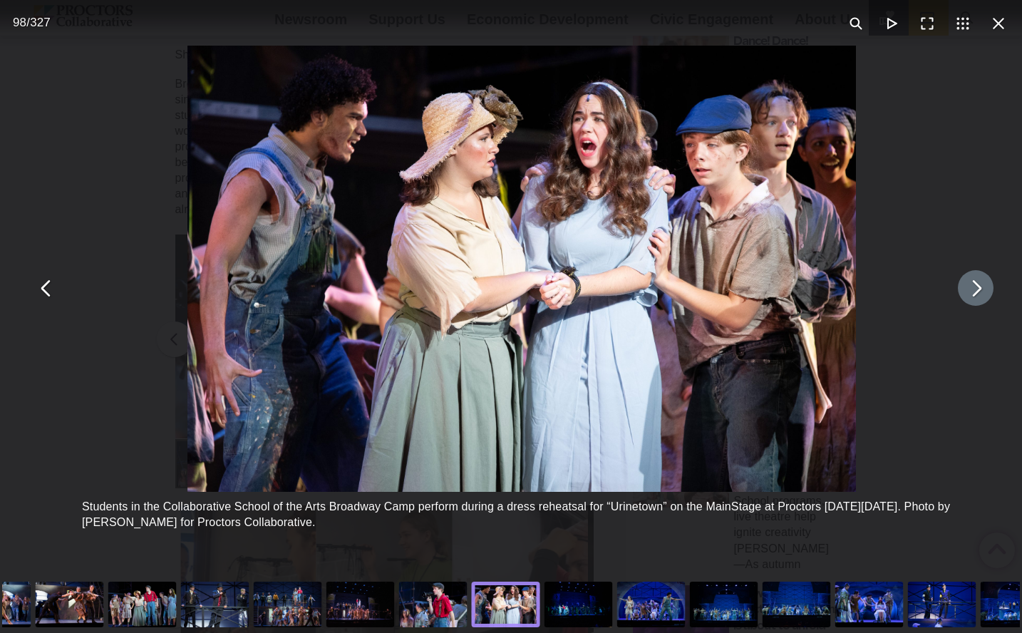
click at [958, 297] on button "You can close this modal content with the ESC key" at bounding box center [976, 288] width 36 height 36
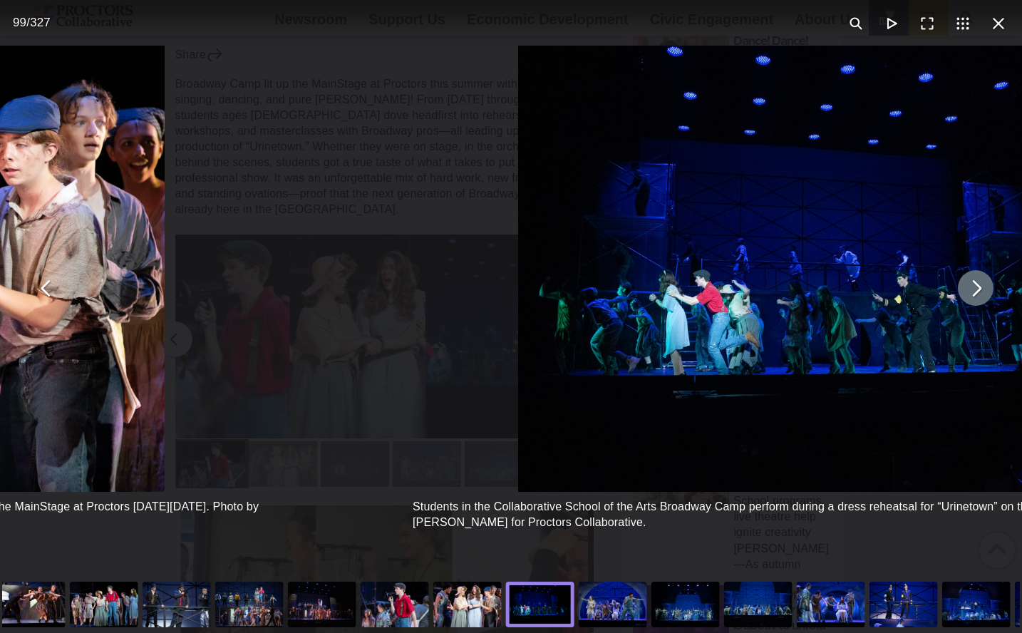
click at [958, 297] on button "You can close this modal content with the ESC key" at bounding box center [976, 288] width 36 height 36
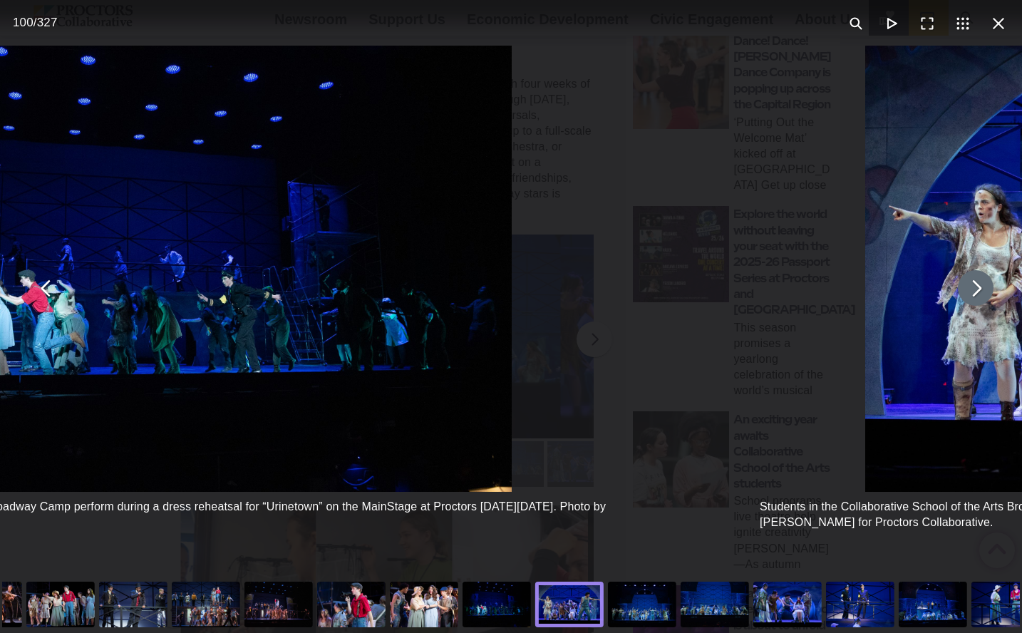
click at [958, 295] on button "You can close this modal content with the ESC key" at bounding box center [976, 288] width 36 height 36
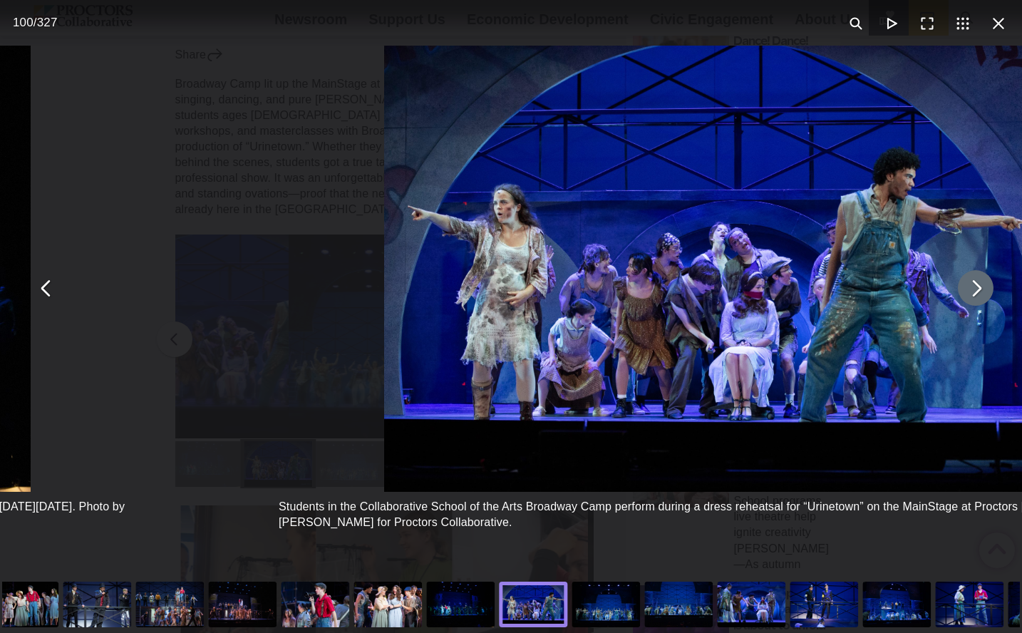
click at [958, 294] on button "You can close this modal content with the ESC key" at bounding box center [976, 288] width 36 height 36
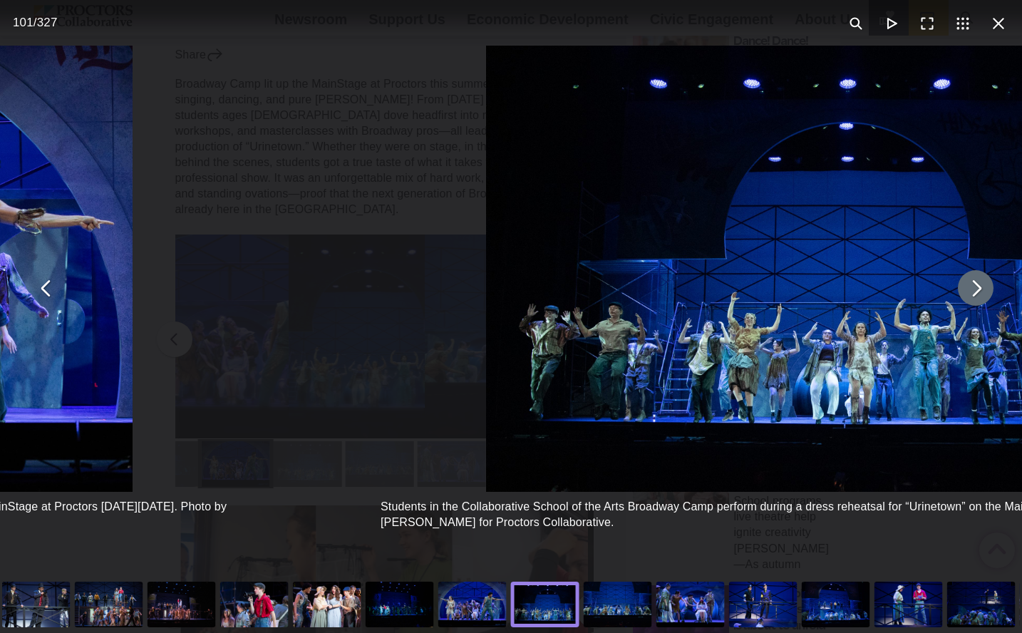
click at [958, 292] on button "You can close this modal content with the ESC key" at bounding box center [976, 288] width 36 height 36
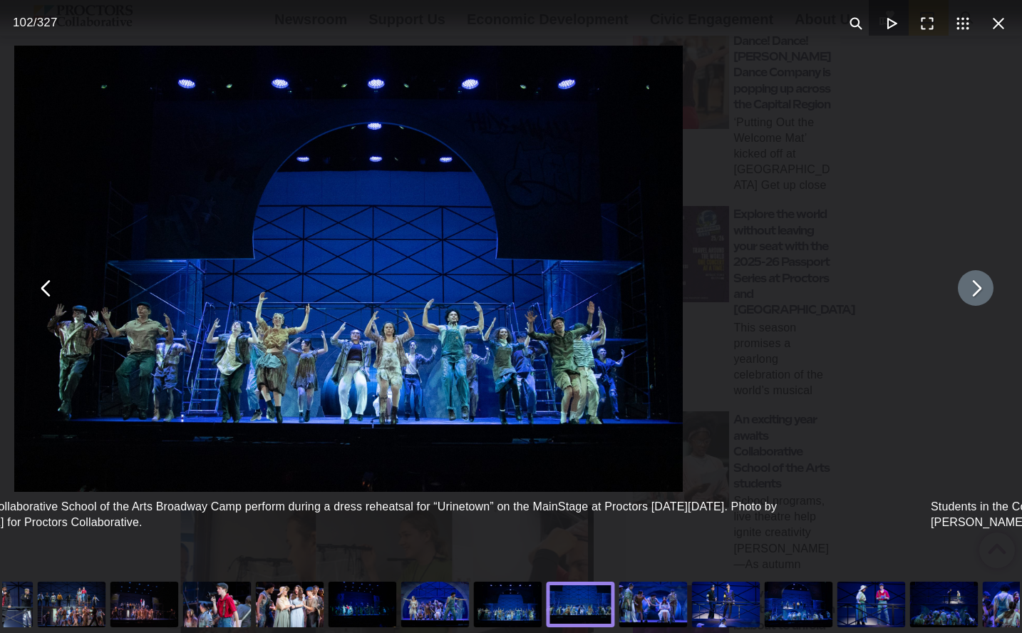
click at [958, 292] on button "You can close this modal content with the ESC key" at bounding box center [976, 288] width 36 height 36
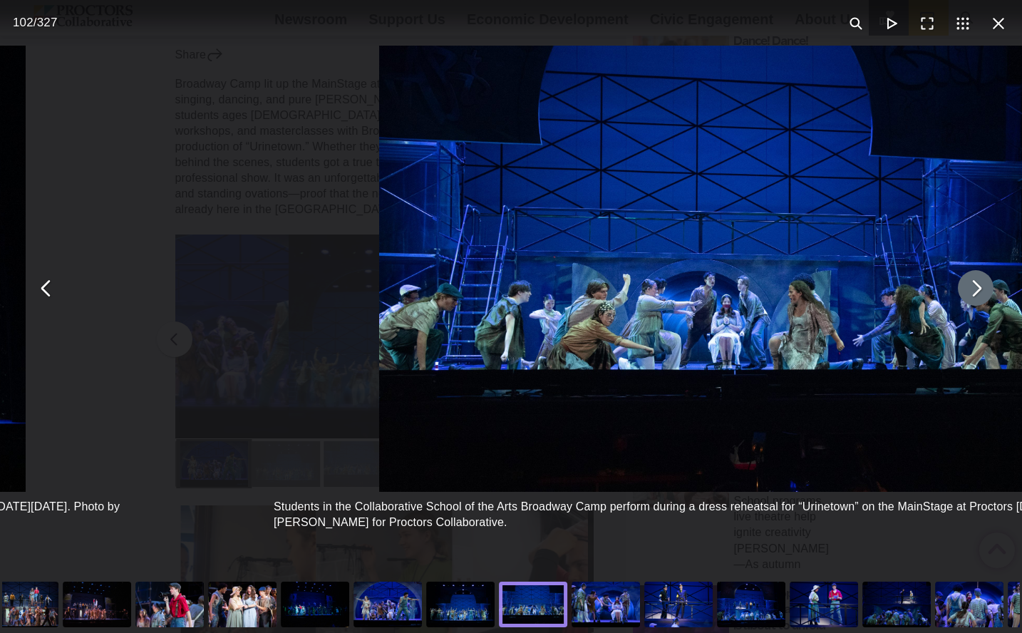
click at [958, 292] on button "You can close this modal content with the ESC key" at bounding box center [976, 288] width 36 height 36
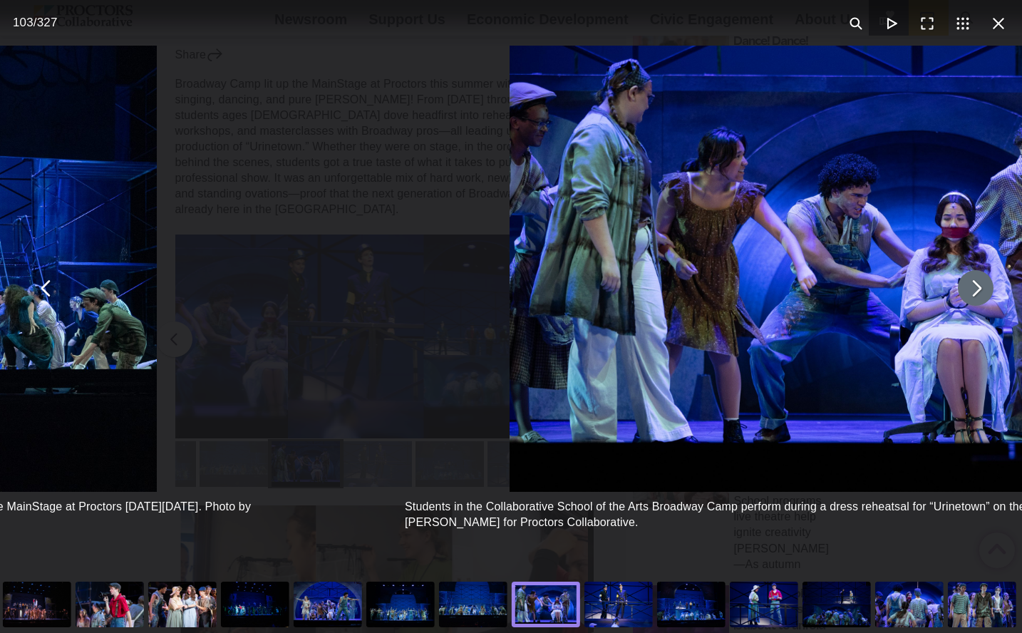
click at [947, 292] on img "You can close this modal content with the ESC key" at bounding box center [844, 269] width 669 height 446
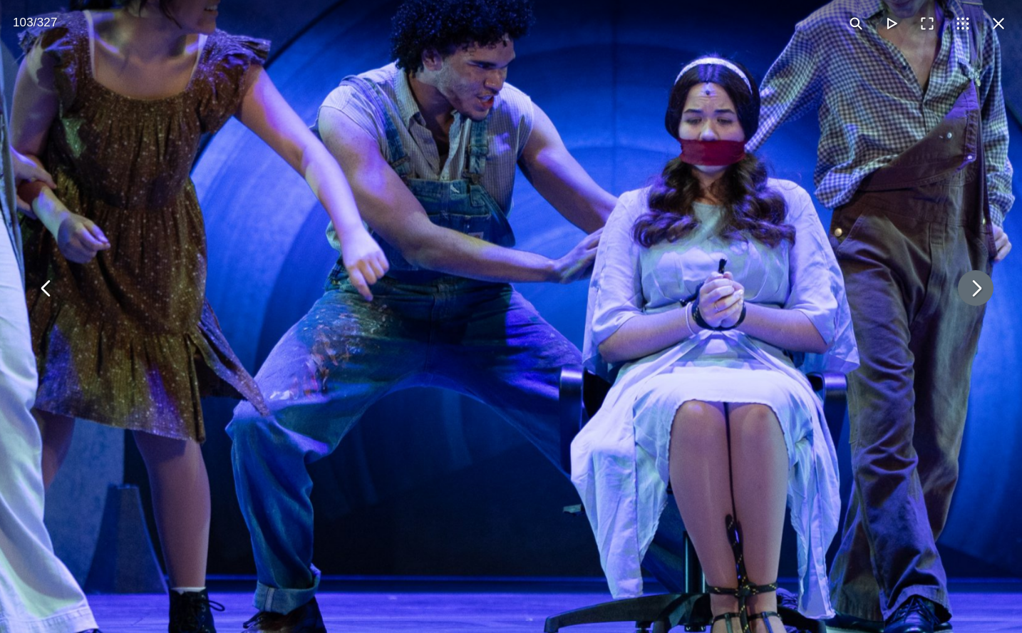
click at [947, 292] on img "You can close this modal content with the ESC key" at bounding box center [453, 237] width 1568 height 1045
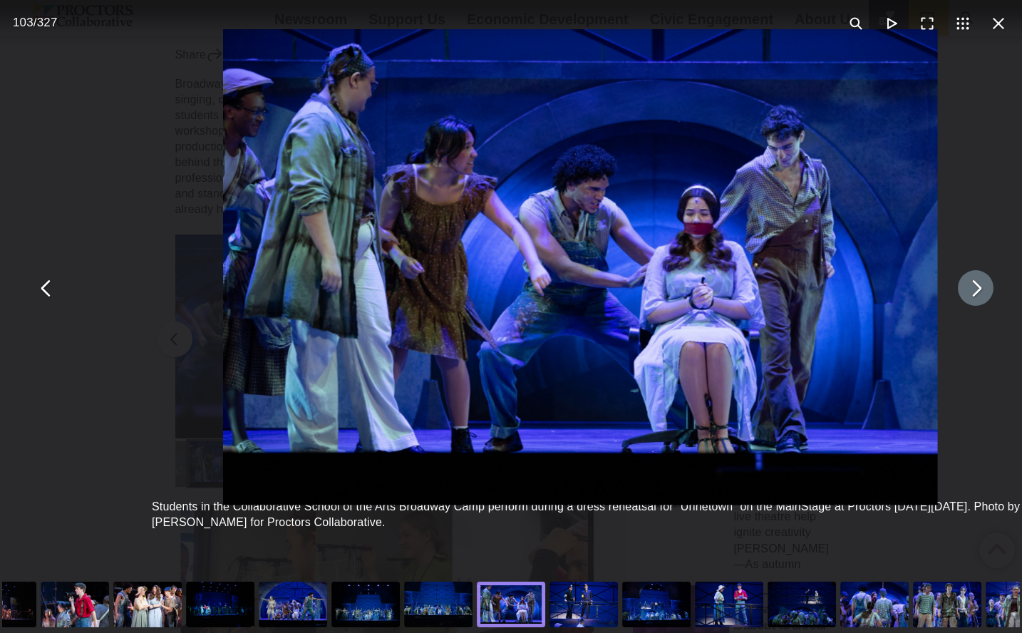
click at [947, 292] on div "Students in the Collaborative School of the Arts Broadway Camp perform during a…" at bounding box center [592, 288] width 1022 height 576
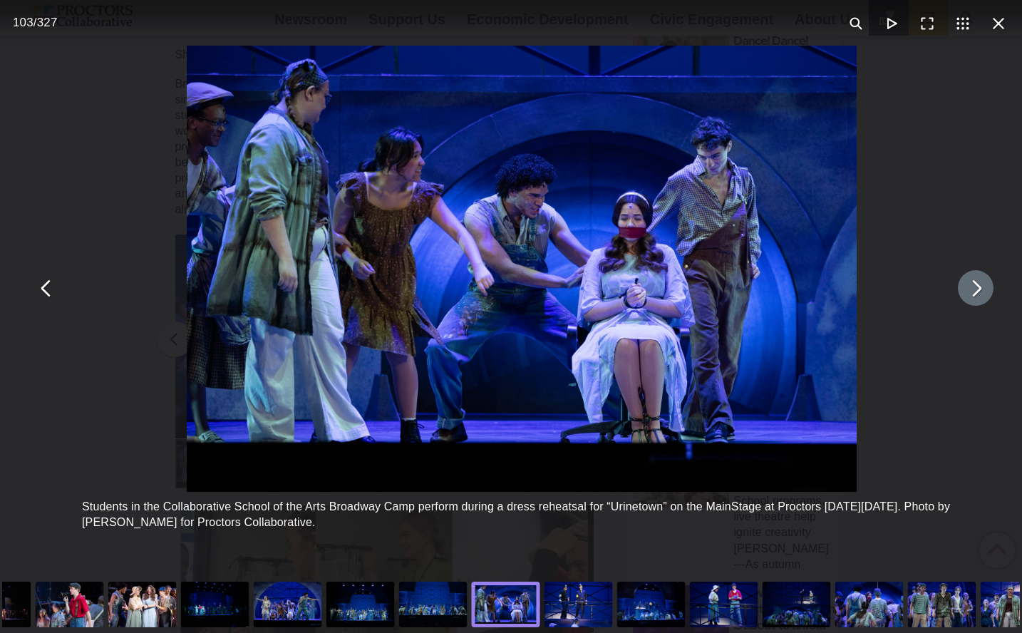
click at [969, 297] on button "You can close this modal content with the ESC key" at bounding box center [976, 288] width 36 height 36
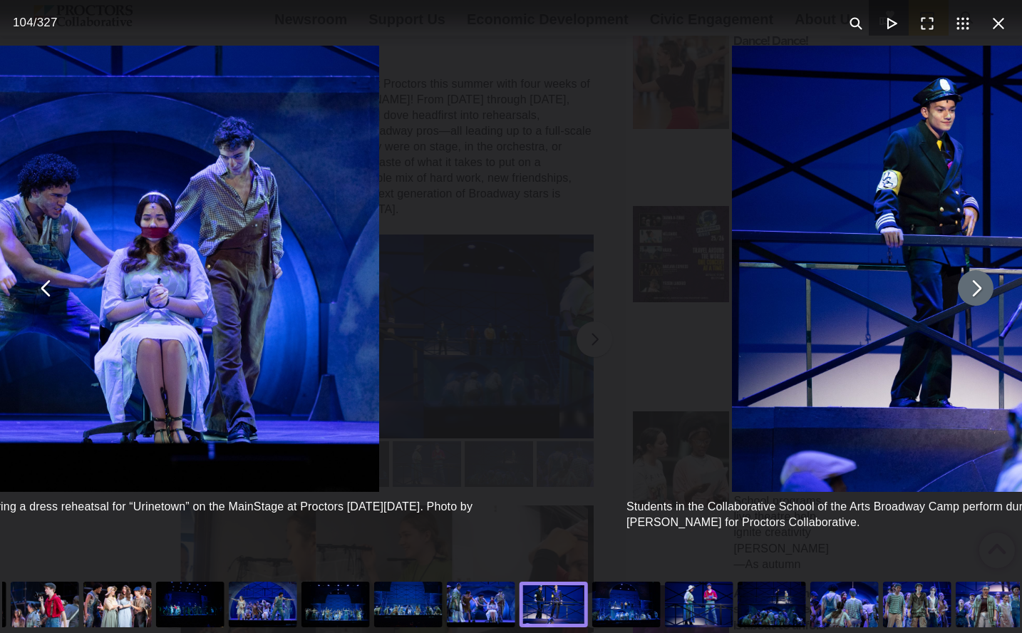
click at [968, 297] on button "You can close this modal content with the ESC key" at bounding box center [976, 288] width 36 height 36
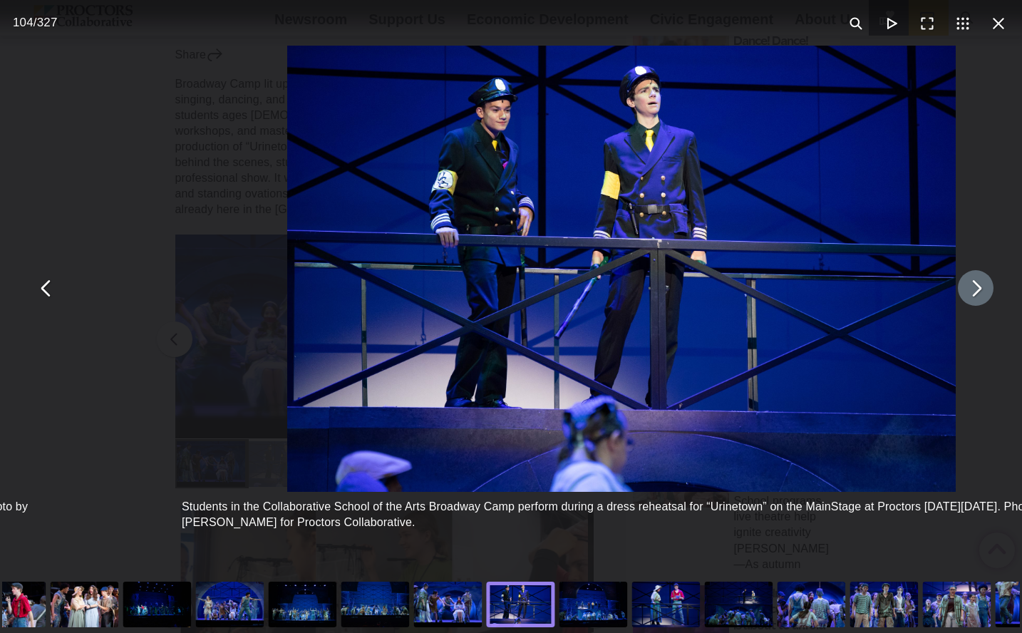
click at [968, 297] on button "You can close this modal content with the ESC key" at bounding box center [976, 288] width 36 height 36
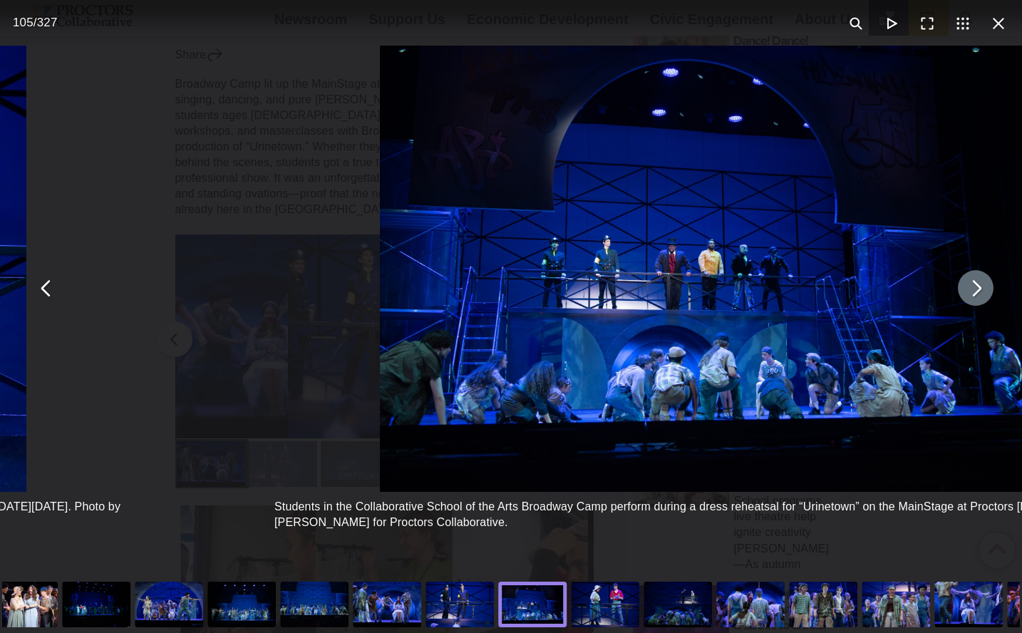
click at [967, 297] on button "You can close this modal content with the ESC key" at bounding box center [976, 288] width 36 height 36
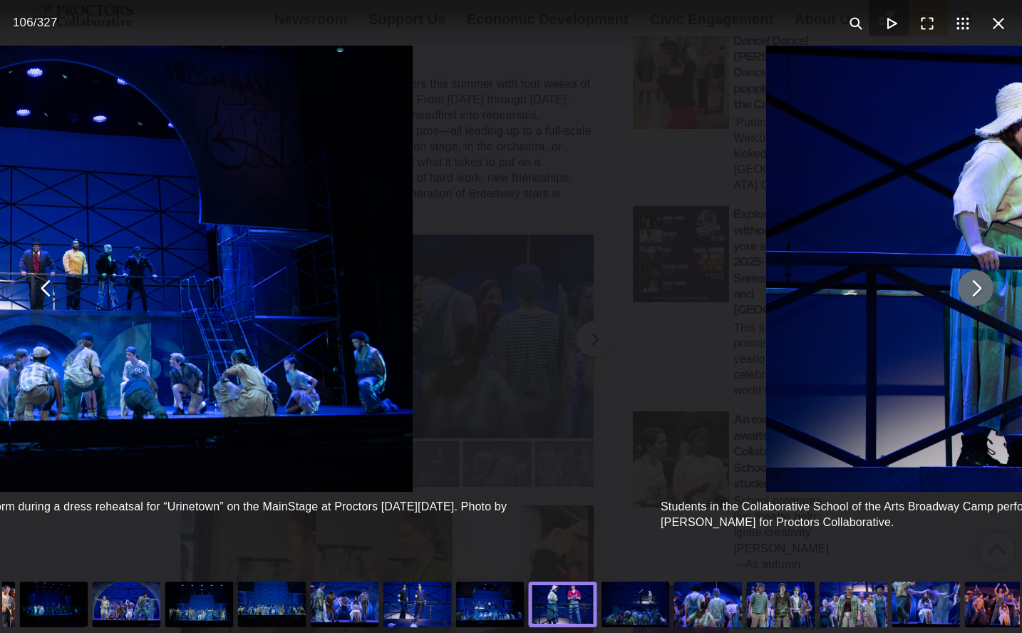
click at [967, 297] on button "You can close this modal content with the ESC key" at bounding box center [976, 288] width 36 height 36
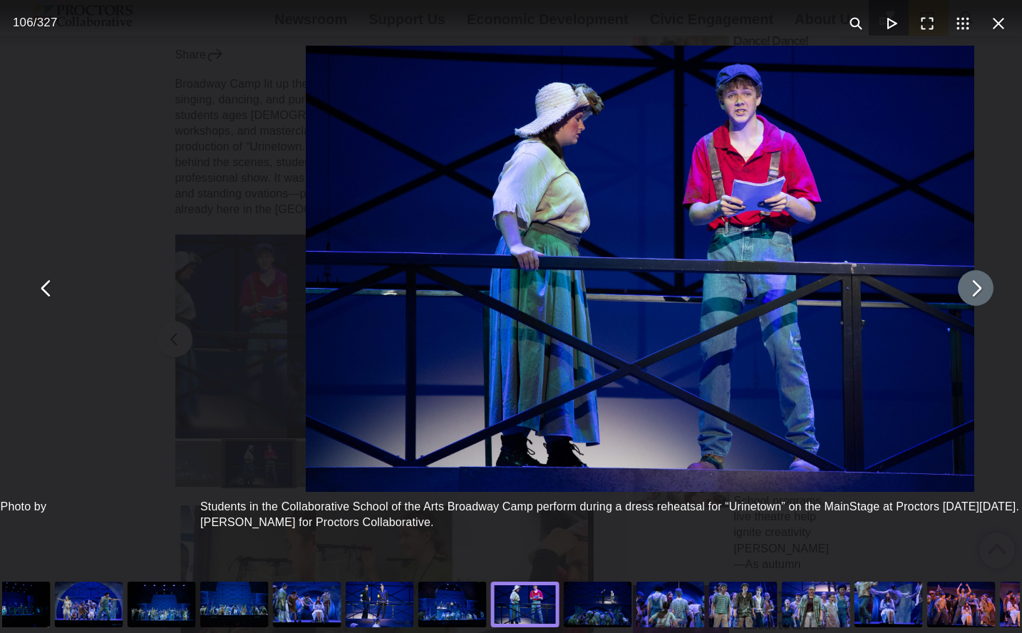
click at [967, 295] on button "You can close this modal content with the ESC key" at bounding box center [976, 288] width 36 height 36
click at [967, 294] on button "You can close this modal content with the ESC key" at bounding box center [976, 288] width 36 height 36
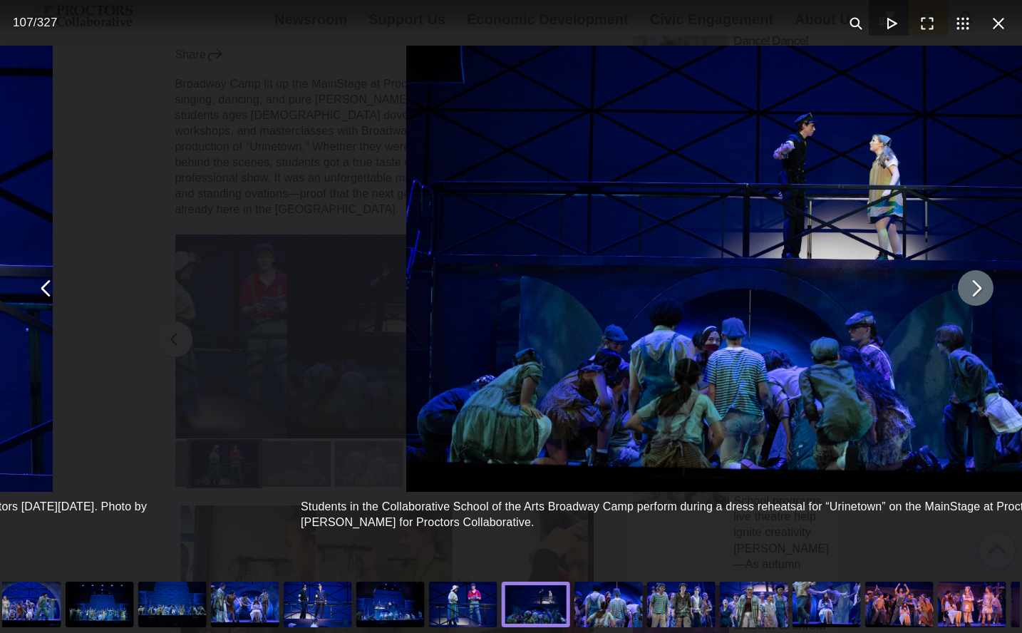
click at [967, 294] on button "You can close this modal content with the ESC key" at bounding box center [976, 288] width 36 height 36
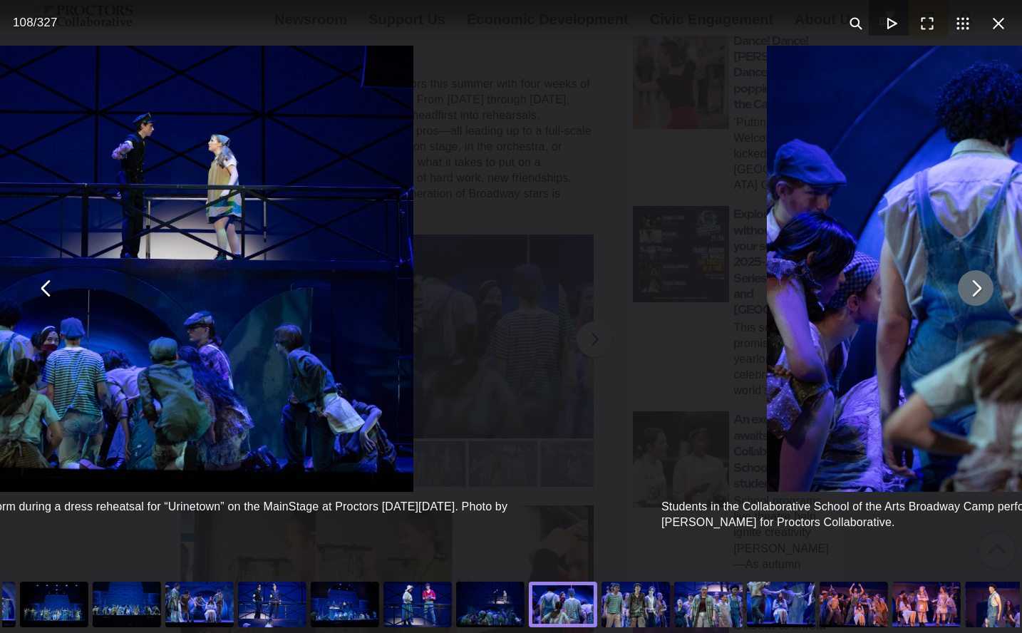
click at [967, 294] on button "You can close this modal content with the ESC key" at bounding box center [976, 288] width 36 height 36
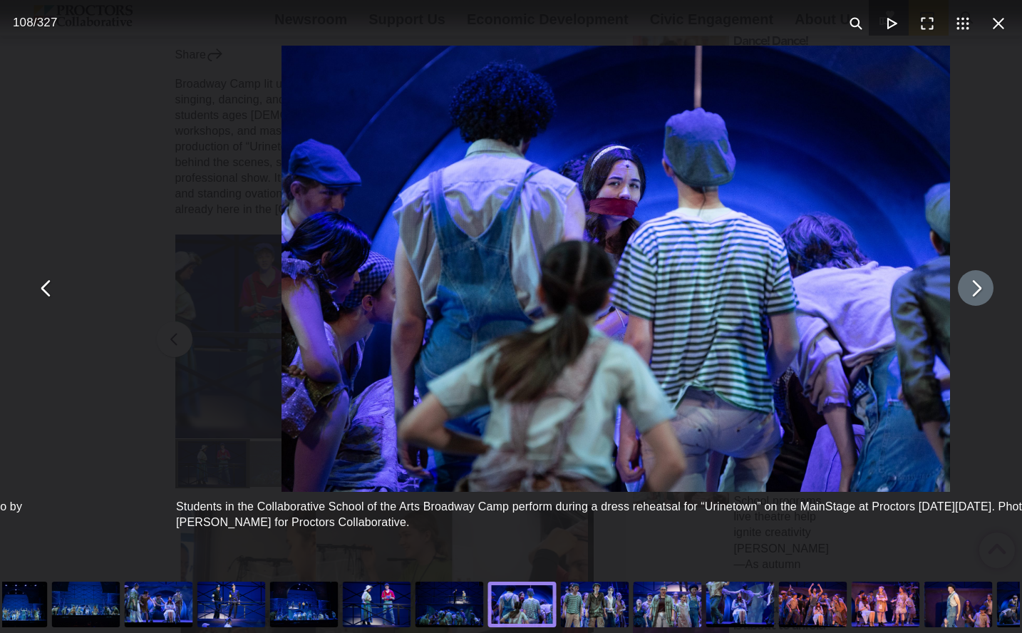
click at [967, 294] on button "You can close this modal content with the ESC key" at bounding box center [976, 288] width 36 height 36
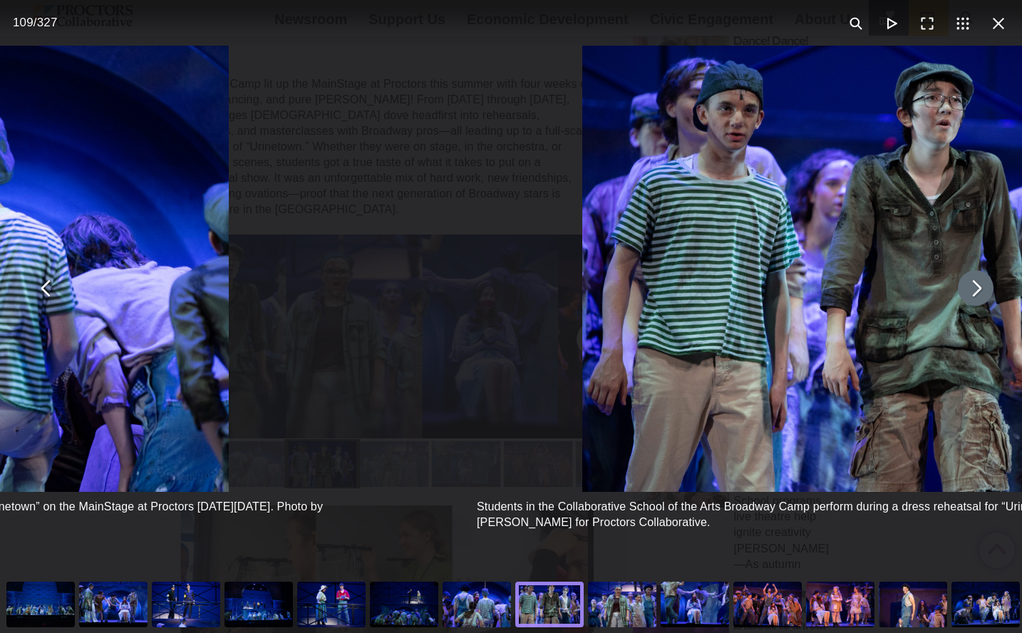
click at [967, 294] on button "You can close this modal content with the ESC key" at bounding box center [976, 288] width 36 height 36
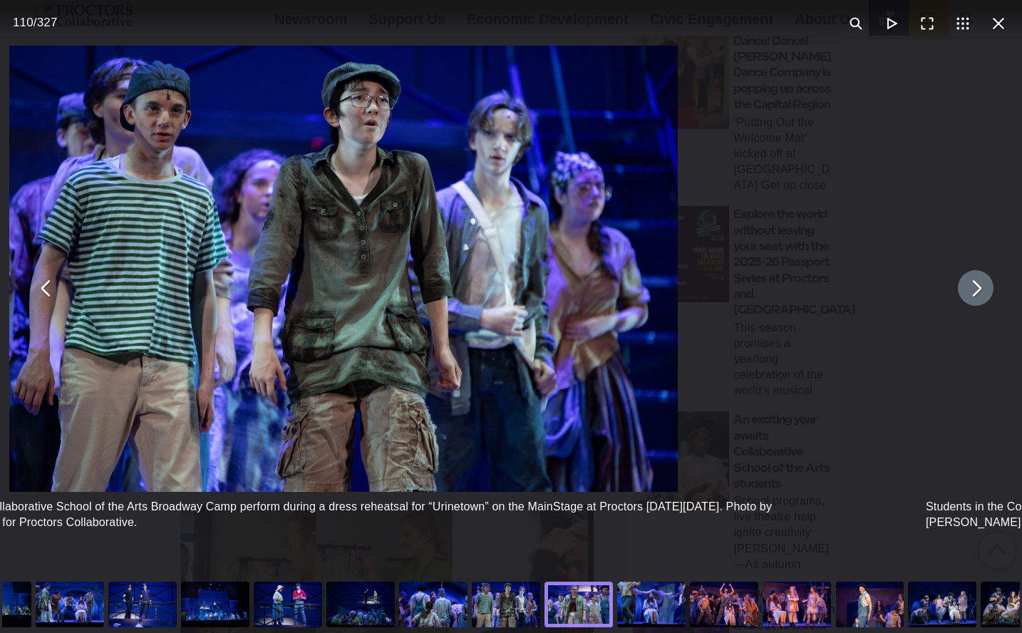
click at [967, 294] on button "You can close this modal content with the ESC key" at bounding box center [976, 288] width 36 height 36
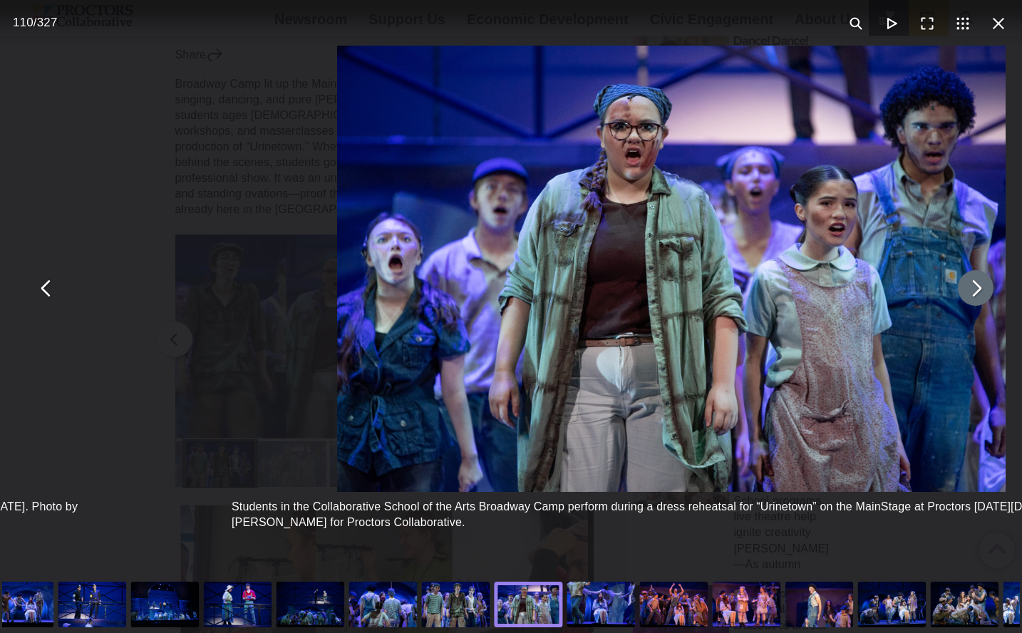
click at [967, 294] on button "You can close this modal content with the ESC key" at bounding box center [976, 288] width 36 height 36
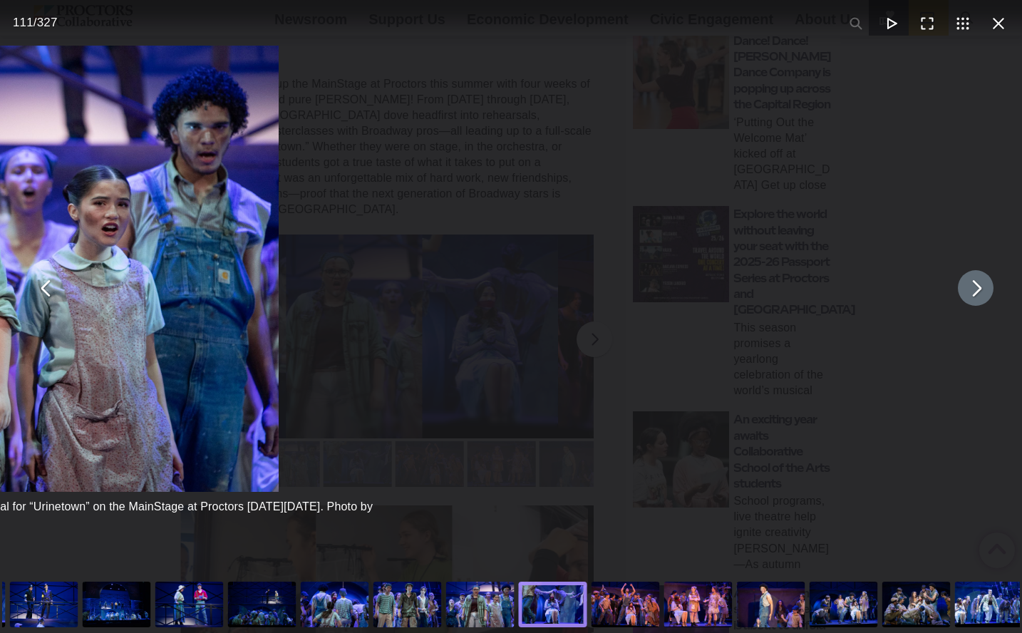
click at [967, 294] on button "You can close this modal content with the ESC key" at bounding box center [976, 288] width 36 height 36
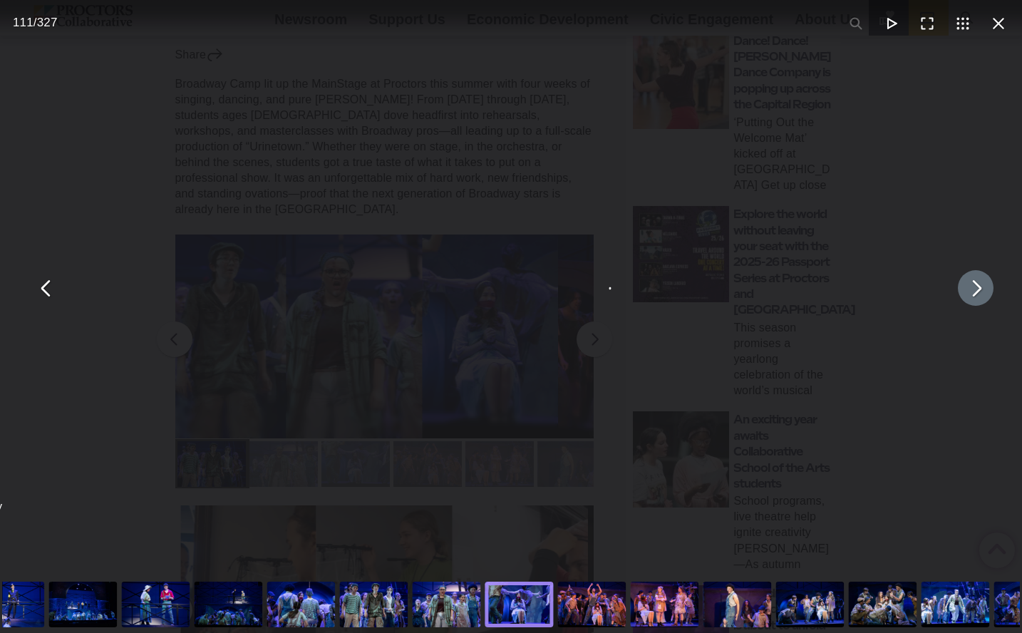
click at [967, 294] on button "You can close this modal content with the ESC key" at bounding box center [976, 288] width 36 height 36
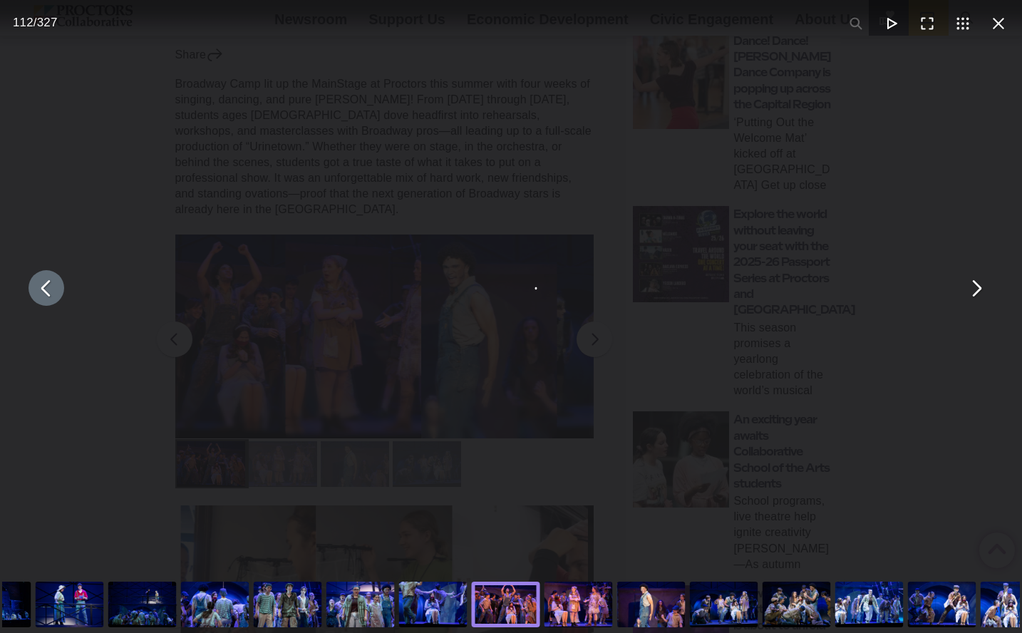
click at [53, 292] on button "You can close this modal content with the ESC key" at bounding box center [47, 288] width 36 height 36
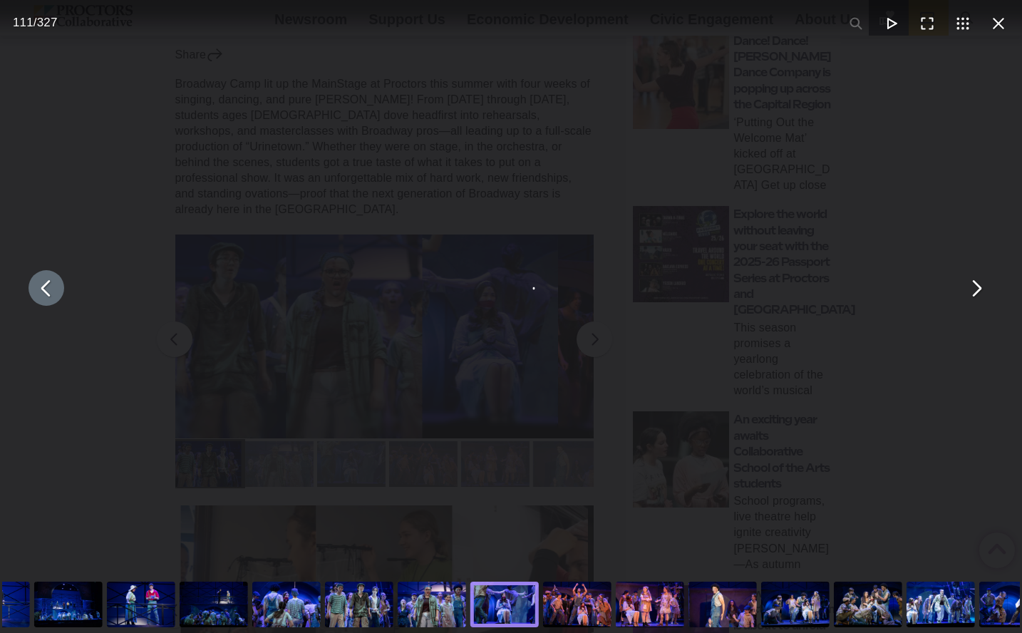
click at [53, 292] on button "You can close this modal content with the ESC key" at bounding box center [47, 288] width 36 height 36
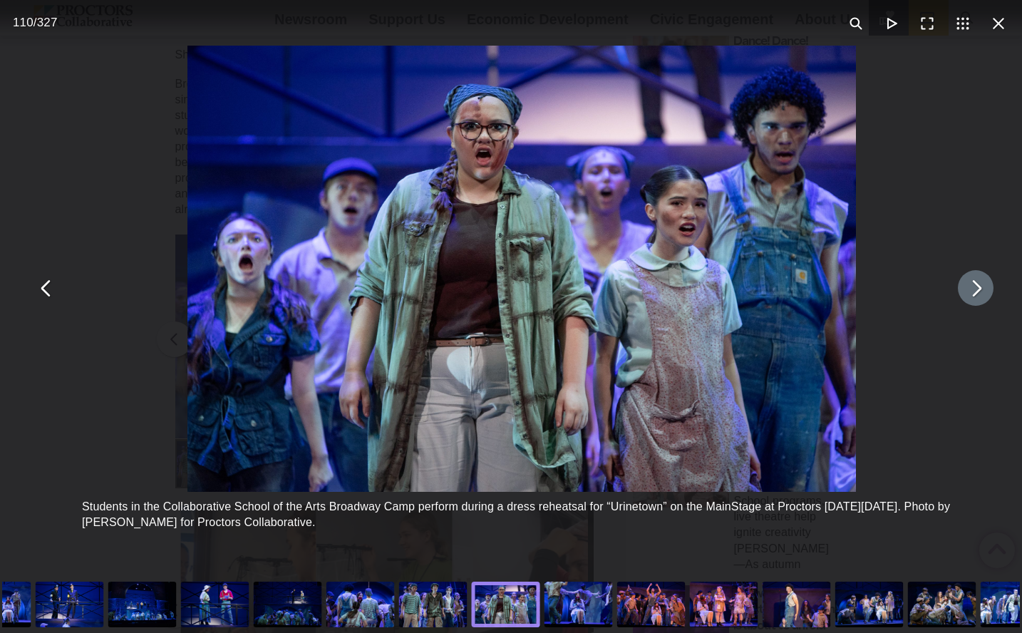
click at [968, 295] on button "You can close this modal content with the ESC key" at bounding box center [976, 288] width 36 height 36
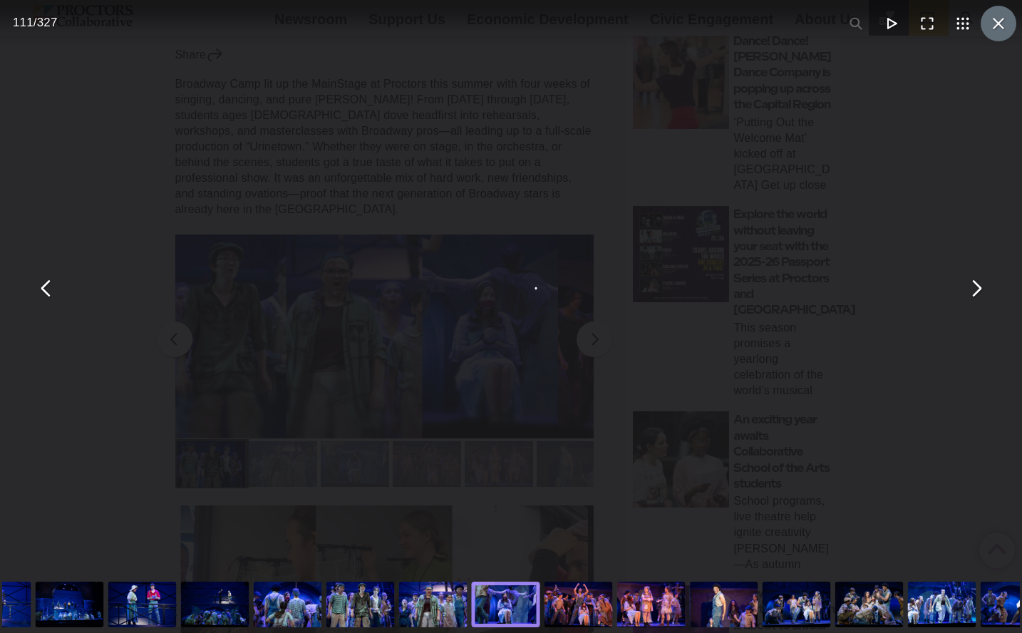
click at [993, 31] on button "You can close this modal content with the ESC key" at bounding box center [999, 24] width 36 height 36
